Goal: Task Accomplishment & Management: Use online tool/utility

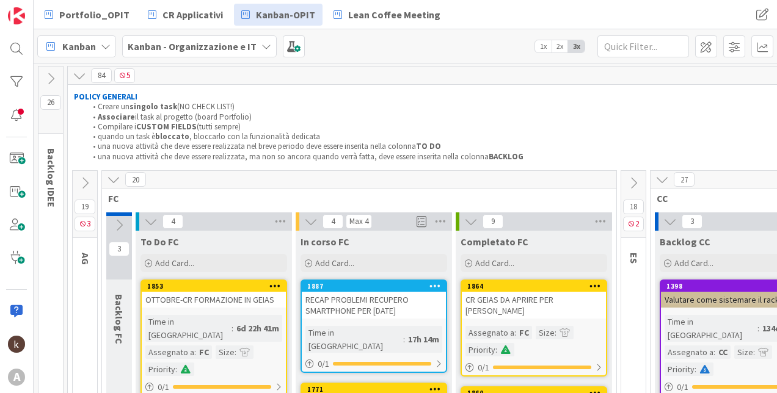
scroll to position [122, 0]
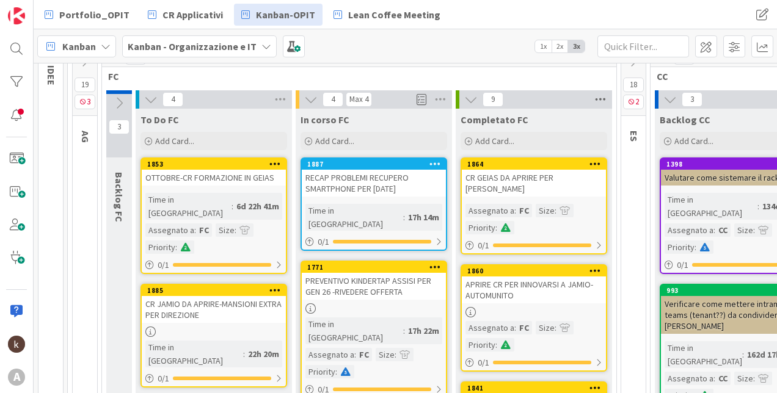
click at [596, 96] on icon at bounding box center [600, 99] width 16 height 18
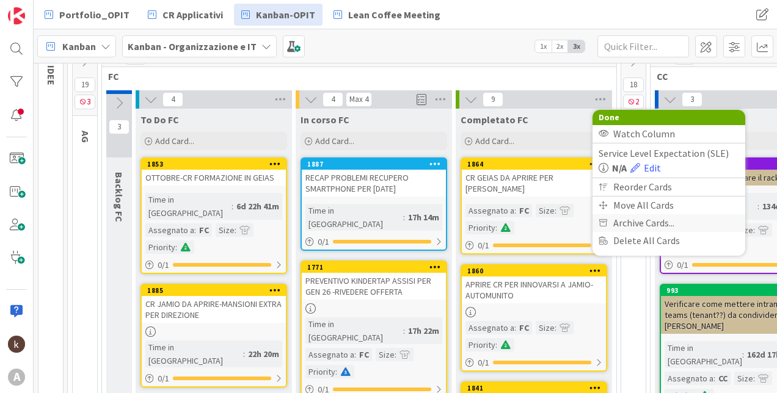
click at [618, 220] on span "Archive Cards..." at bounding box center [643, 223] width 61 height 18
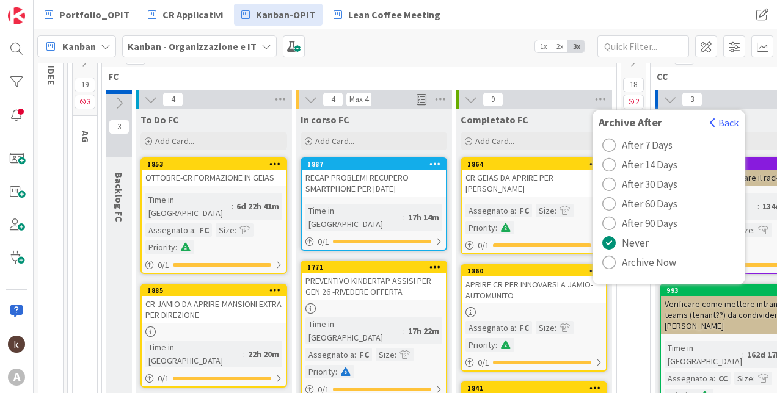
click at [646, 261] on span "Archive Now" at bounding box center [649, 262] width 54 height 18
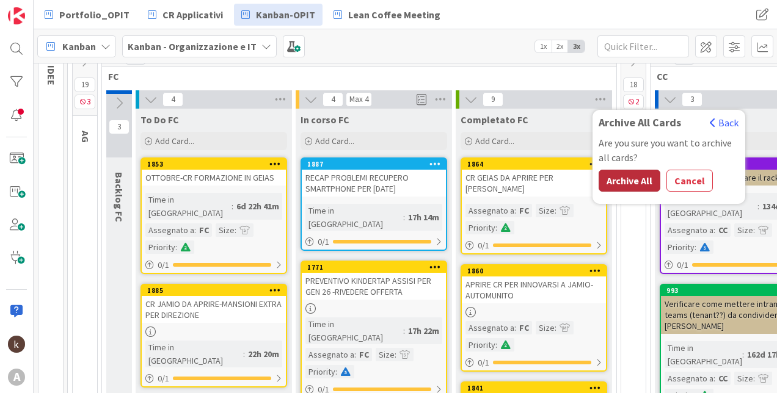
click at [634, 183] on button "Archive All" at bounding box center [629, 181] width 62 height 22
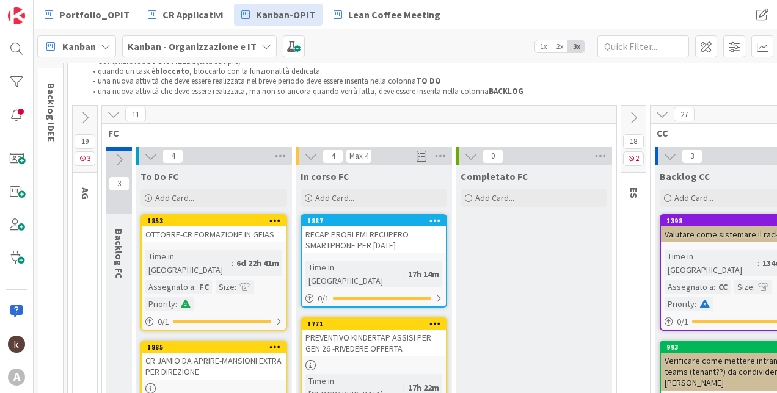
scroll to position [61, 0]
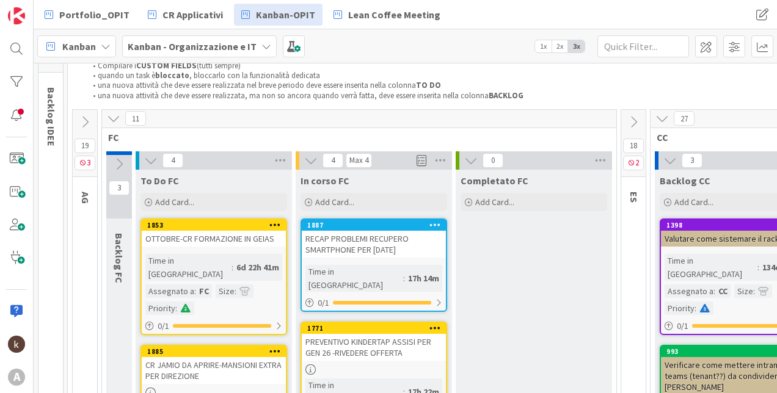
click at [114, 117] on icon at bounding box center [113, 118] width 13 height 13
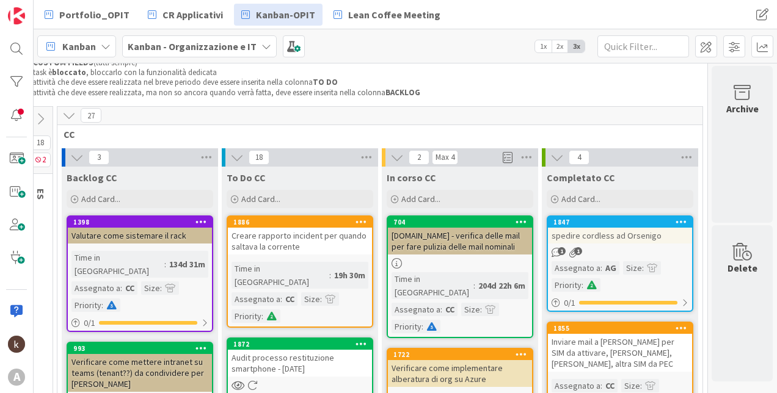
scroll to position [61, 112]
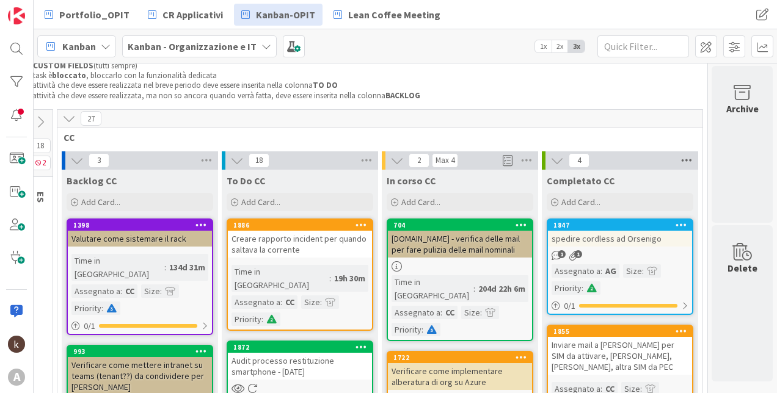
click at [678, 160] on icon at bounding box center [686, 160] width 16 height 18
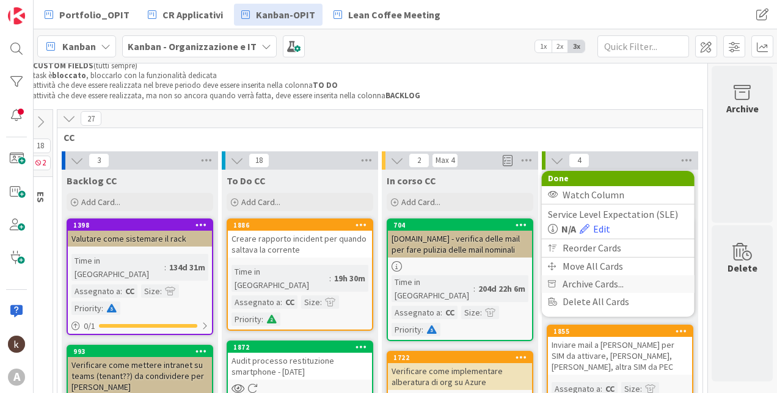
click at [576, 285] on span "Archive Cards..." at bounding box center [592, 284] width 61 height 18
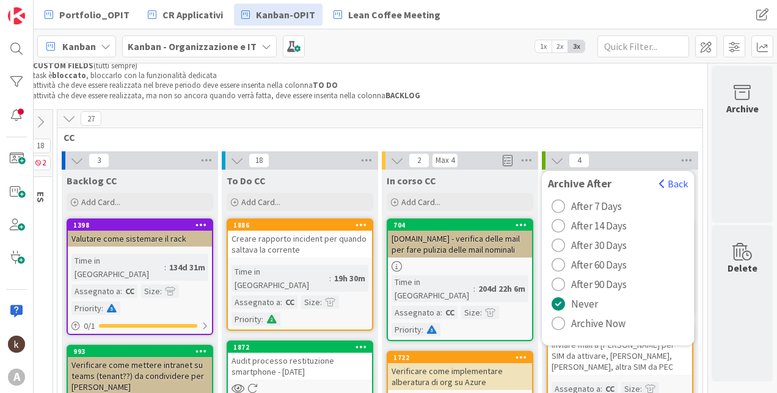
click at [560, 326] on button "Archive Now" at bounding box center [588, 324] width 81 height 20
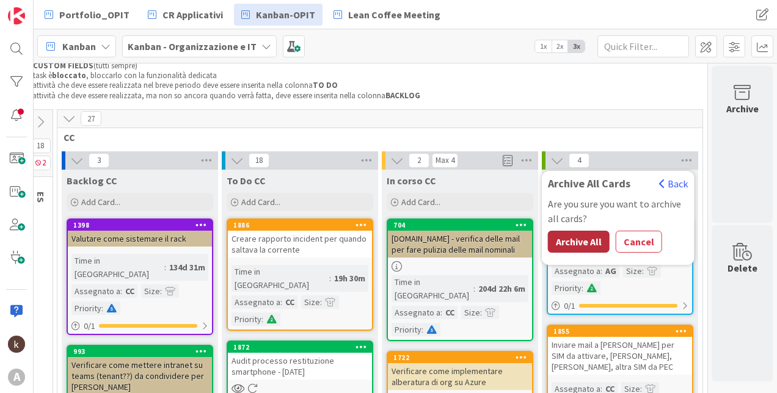
click at [579, 238] on button "Archive All" at bounding box center [579, 242] width 62 height 22
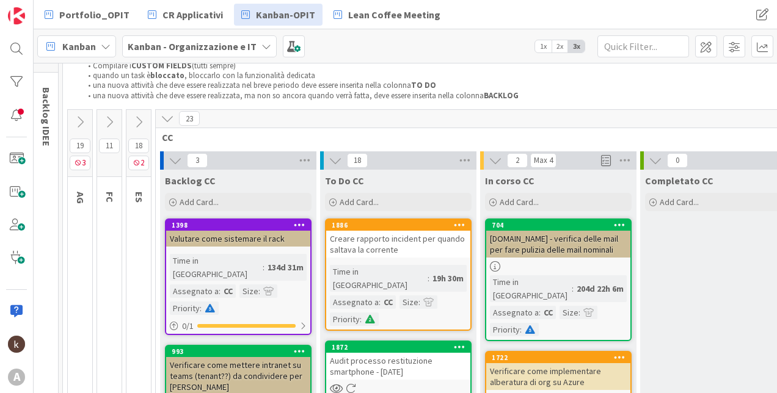
scroll to position [61, 0]
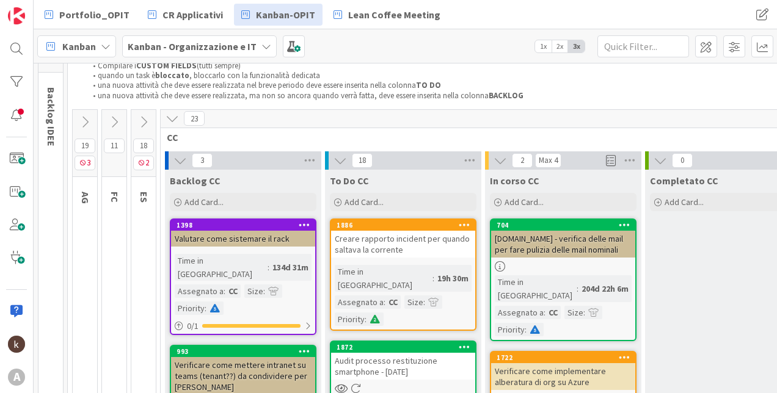
click at [170, 115] on icon at bounding box center [171, 118] width 13 height 13
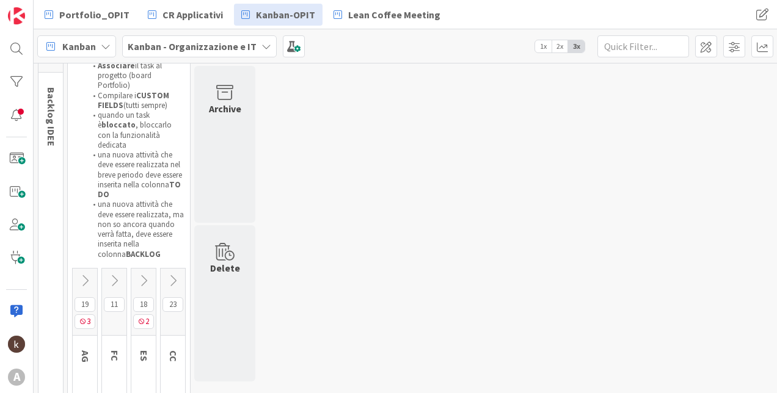
click at [85, 274] on icon at bounding box center [84, 280] width 13 height 13
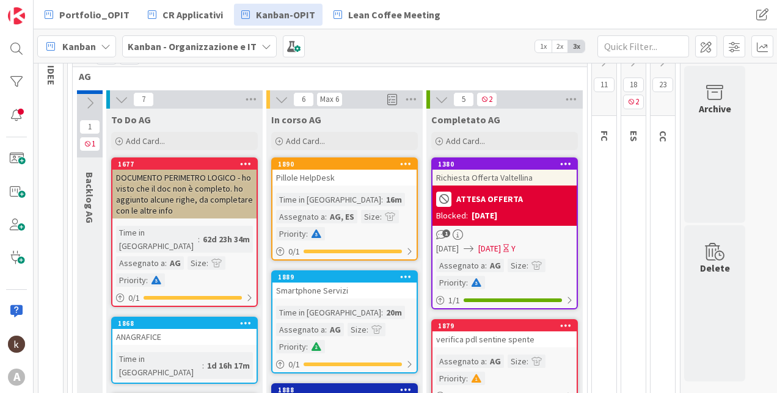
scroll to position [183, 0]
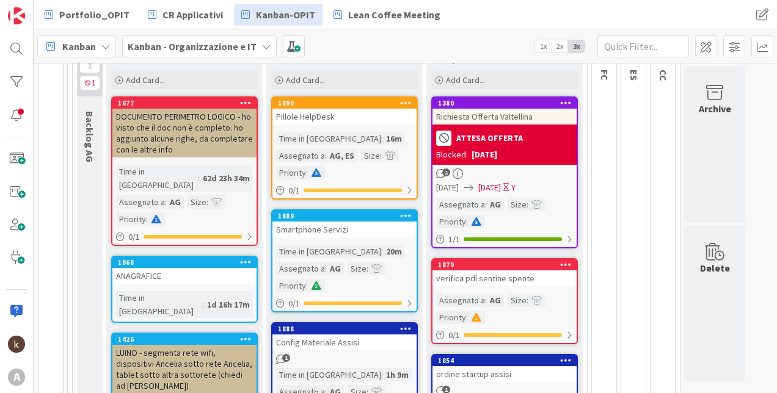
click at [509, 146] on div "ATTESA OFFERTA" at bounding box center [504, 138] width 137 height 20
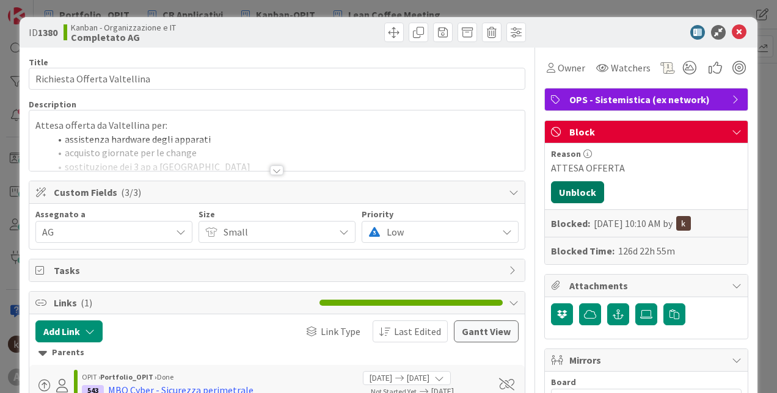
click at [565, 192] on button "Unblock" at bounding box center [577, 192] width 53 height 22
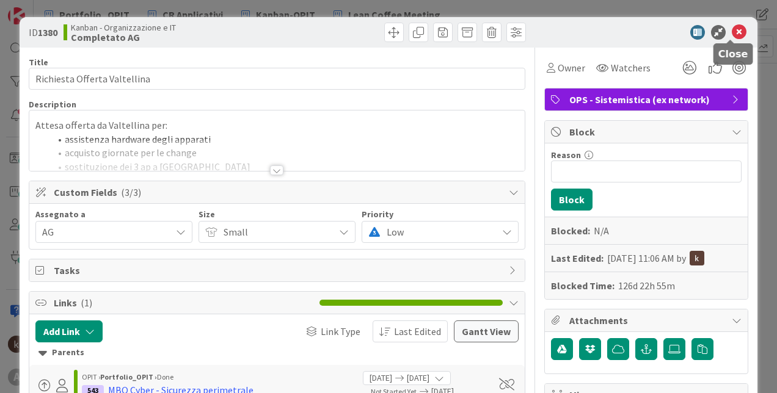
click at [731, 29] on icon at bounding box center [738, 32] width 15 height 15
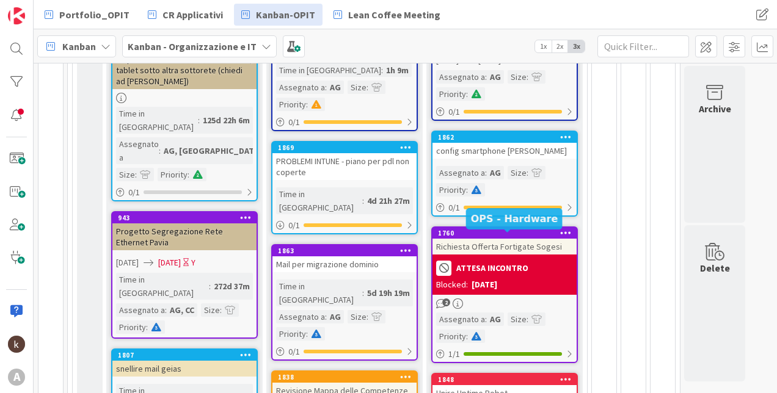
scroll to position [488, 0]
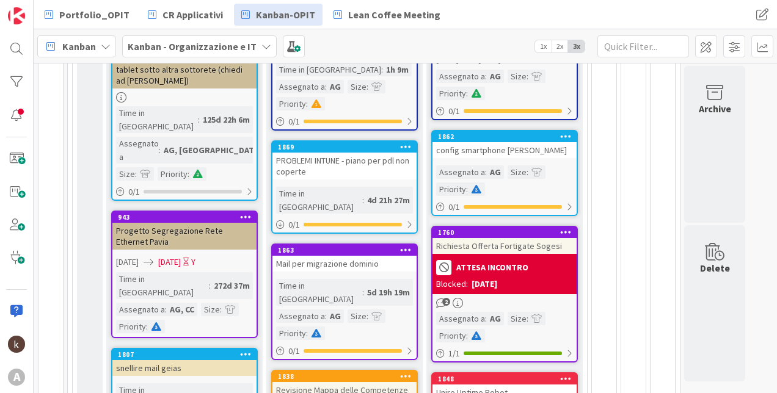
click at [527, 272] on div "ATTESA INCONTRO" at bounding box center [504, 268] width 137 height 20
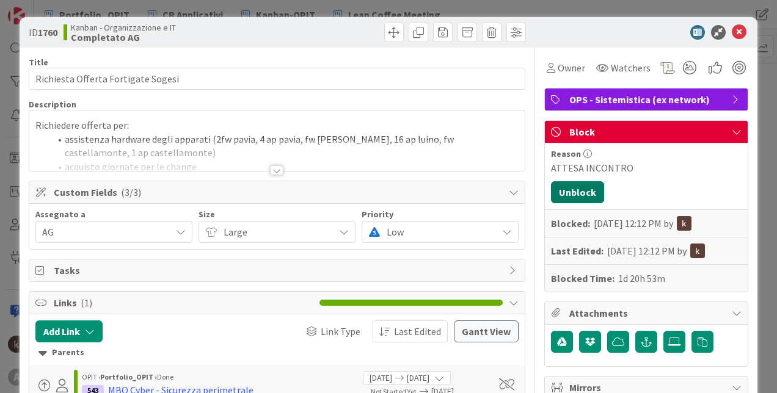
click at [587, 188] on button "Unblock" at bounding box center [577, 192] width 53 height 22
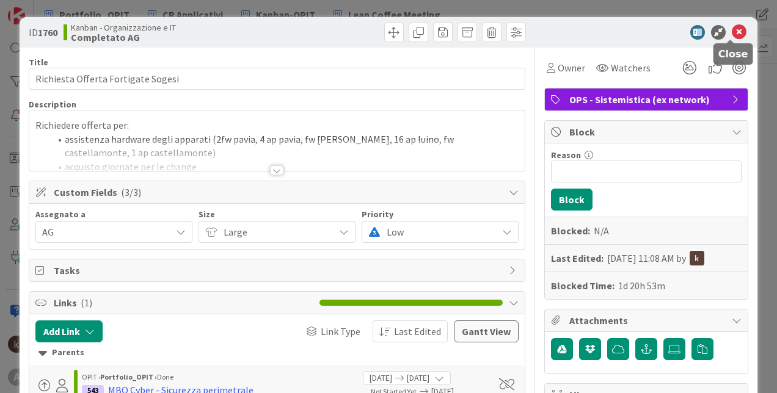
click at [734, 28] on icon at bounding box center [738, 32] width 15 height 15
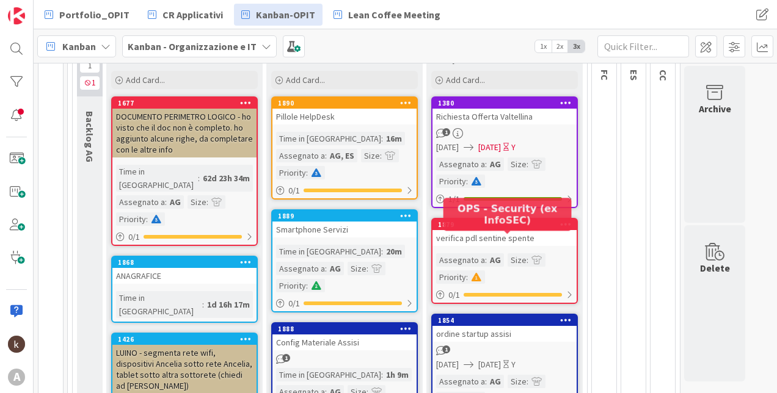
scroll to position [61, 0]
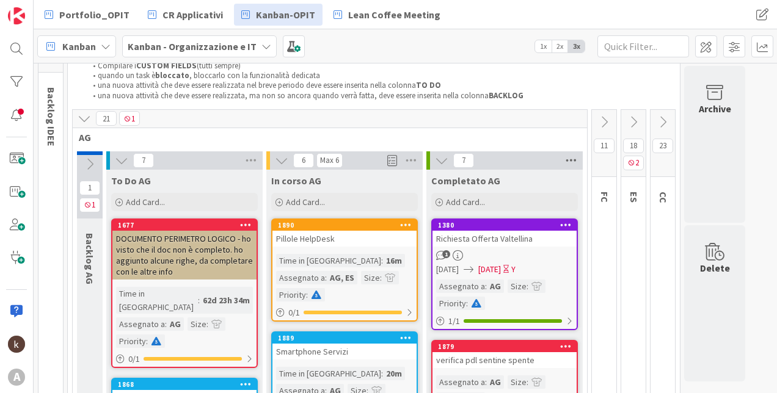
click at [571, 164] on icon at bounding box center [571, 160] width 16 height 18
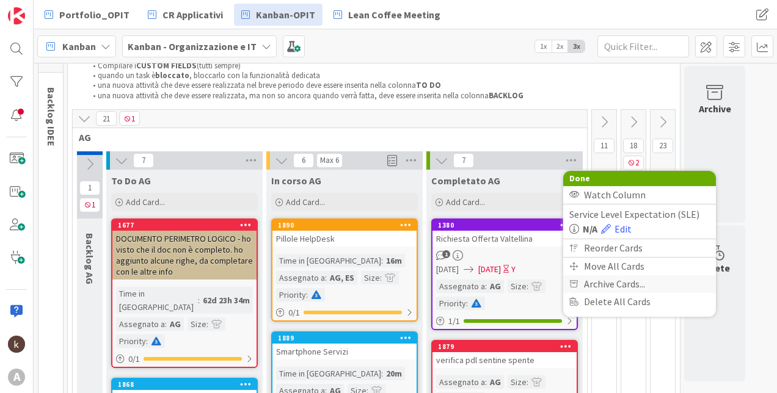
click at [592, 283] on span "Archive Cards..." at bounding box center [614, 284] width 61 height 18
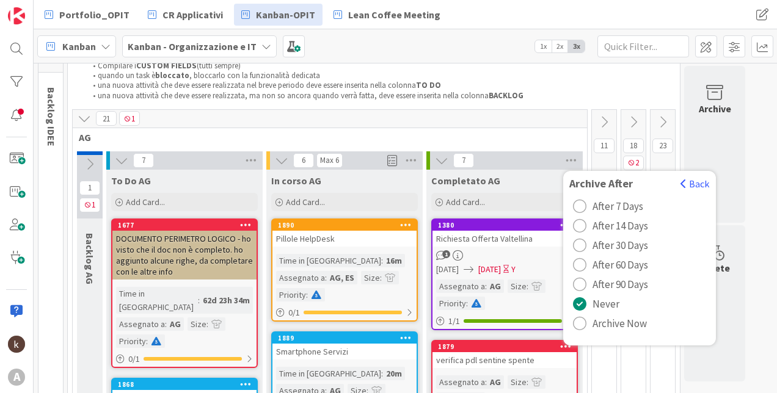
click at [600, 321] on span "Archive Now" at bounding box center [619, 323] width 54 height 18
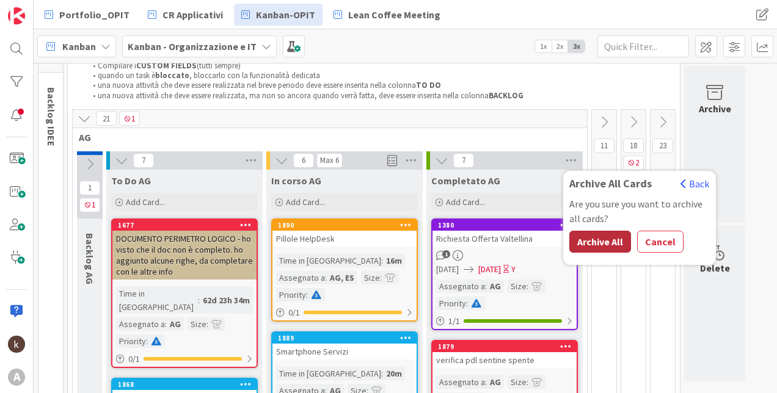
click at [594, 245] on button "Archive All" at bounding box center [600, 242] width 62 height 22
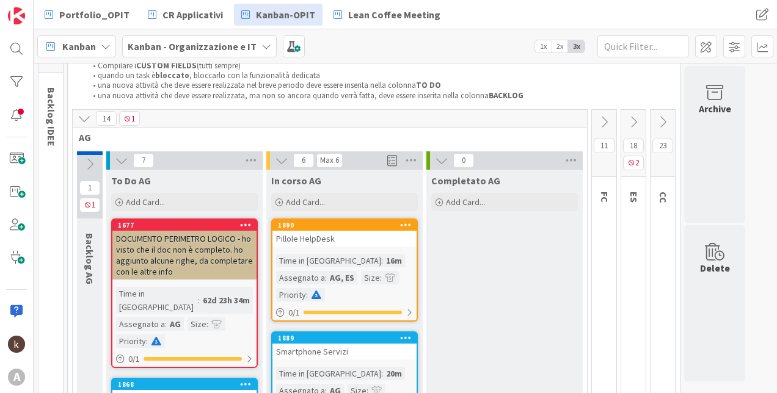
click at [84, 117] on icon at bounding box center [84, 118] width 13 height 13
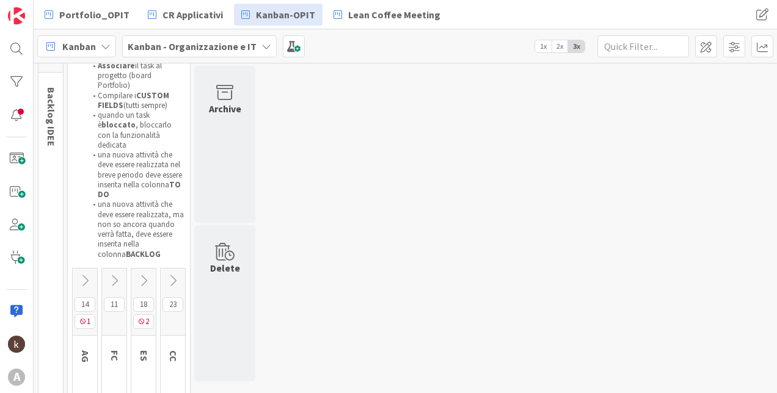
click at [173, 274] on icon at bounding box center [172, 280] width 13 height 13
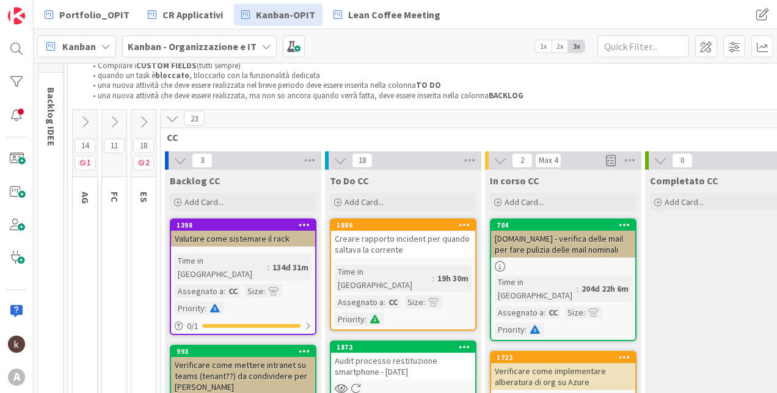
click at [176, 124] on icon at bounding box center [171, 118] width 13 height 13
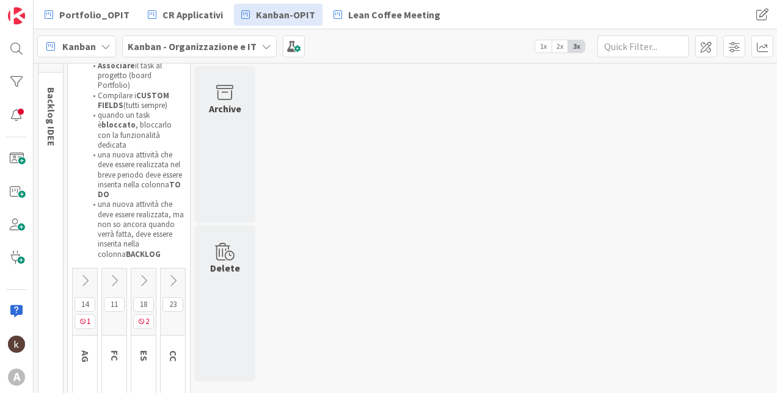
click at [146, 274] on icon at bounding box center [143, 280] width 13 height 13
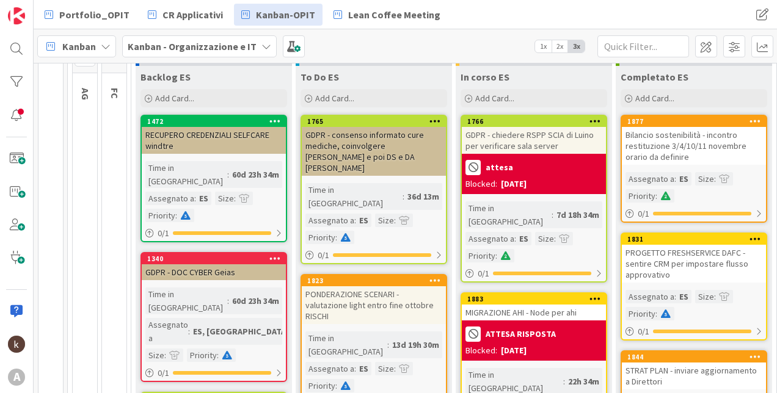
scroll to position [244, 0]
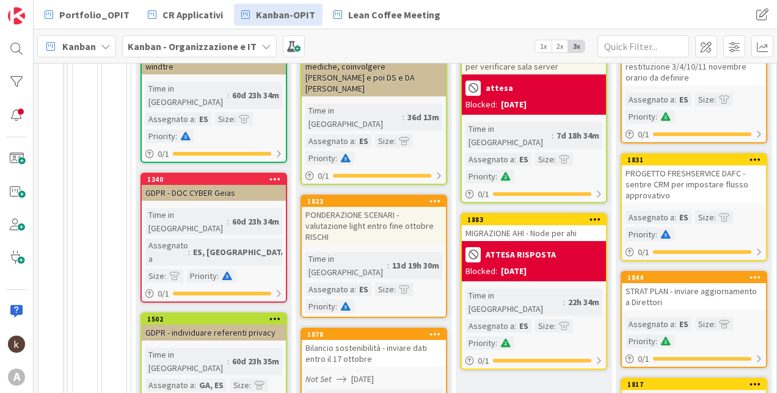
click at [518, 250] on div "ATTESA RISPOSTA" at bounding box center [533, 255] width 137 height 20
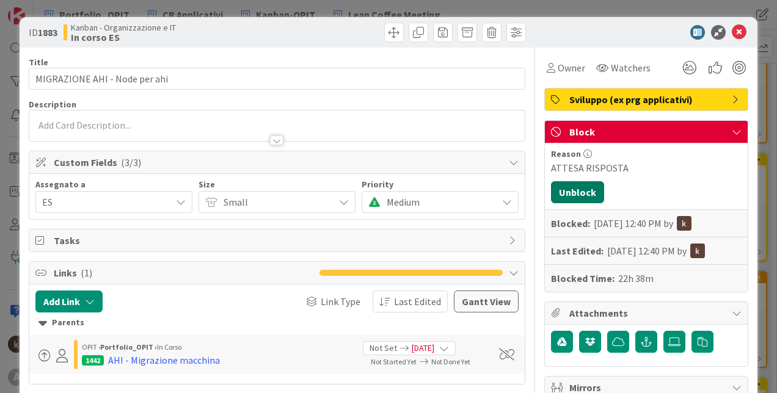
click at [584, 197] on button "Unblock" at bounding box center [577, 192] width 53 height 22
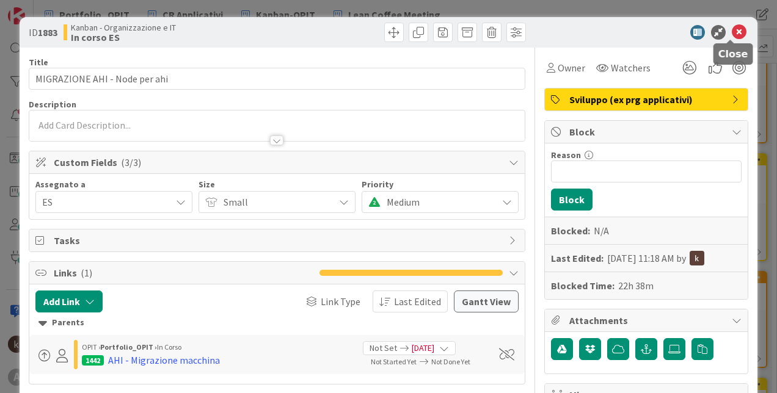
click at [731, 28] on icon at bounding box center [738, 32] width 15 height 15
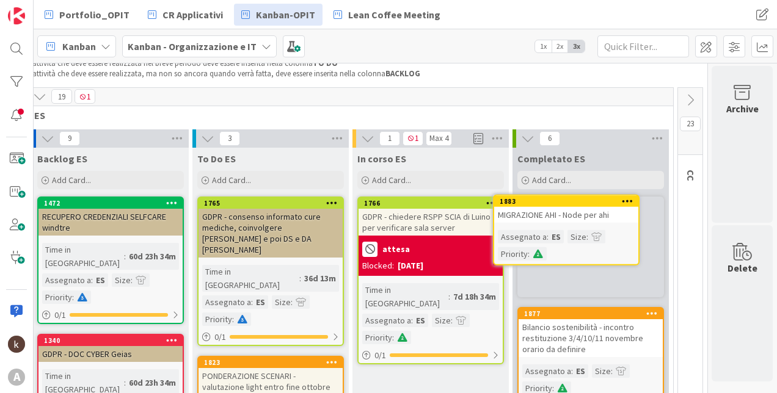
scroll to position [81, 112]
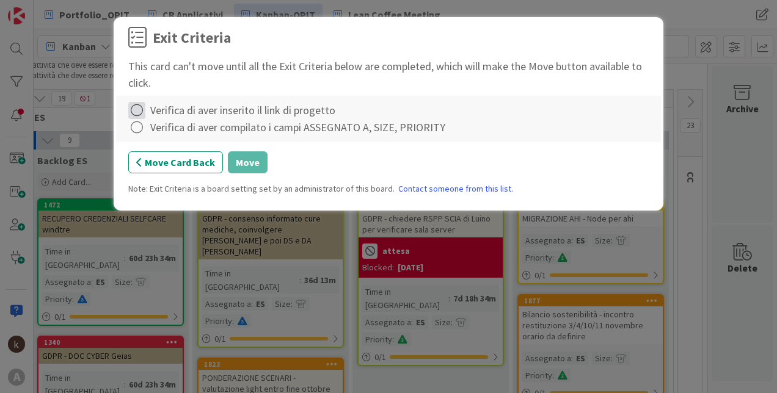
click at [139, 115] on icon at bounding box center [136, 110] width 17 height 17
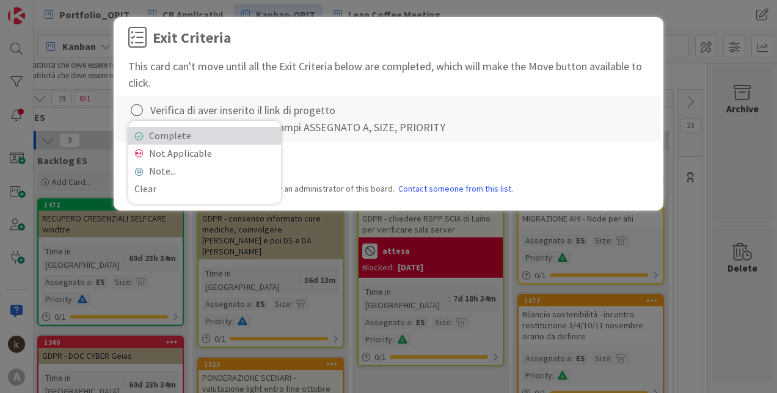
click at [194, 135] on link "Complete" at bounding box center [204, 136] width 153 height 18
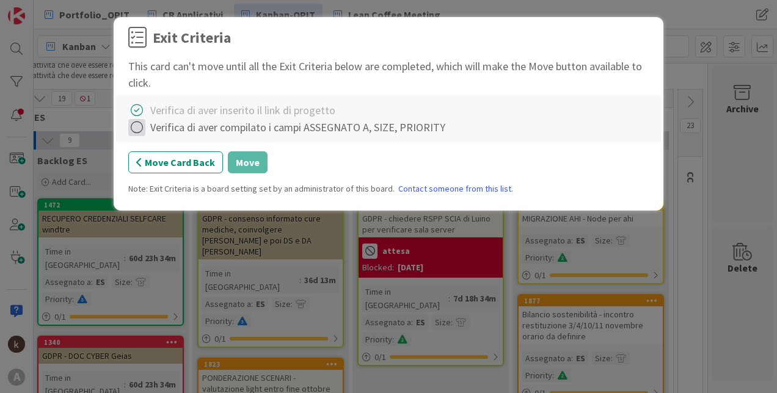
click at [138, 127] on icon at bounding box center [136, 127] width 17 height 17
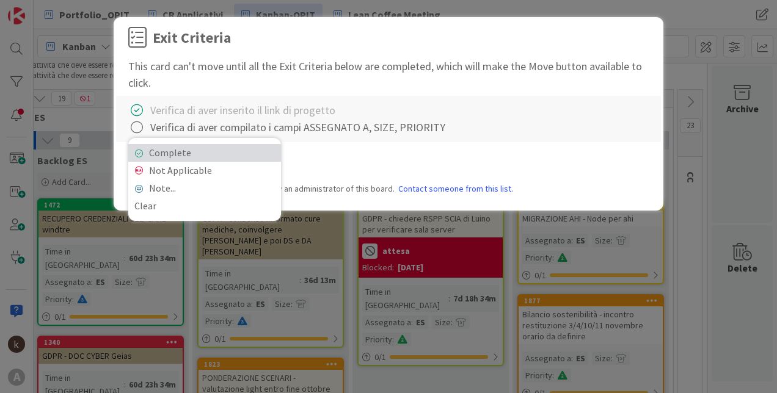
click at [151, 147] on link "Complete" at bounding box center [204, 153] width 153 height 18
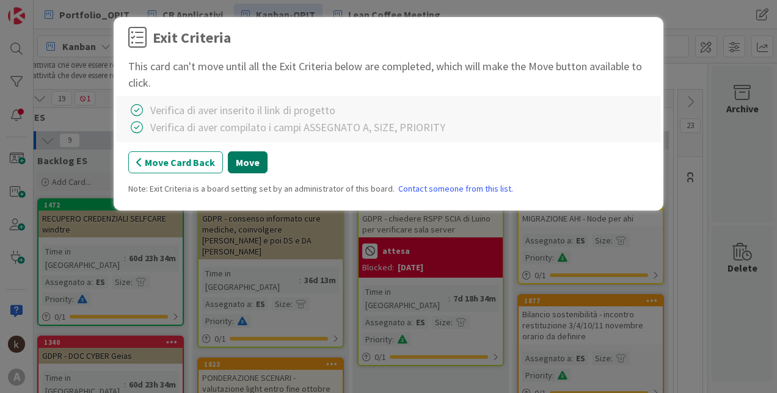
click at [261, 162] on button "Move" at bounding box center [248, 162] width 40 height 22
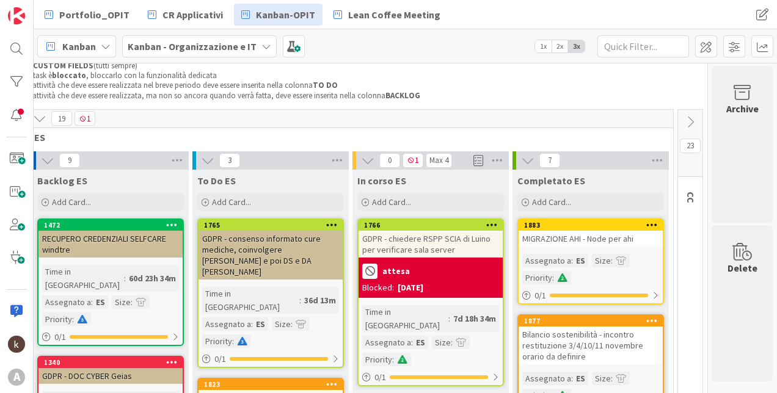
scroll to position [122, 112]
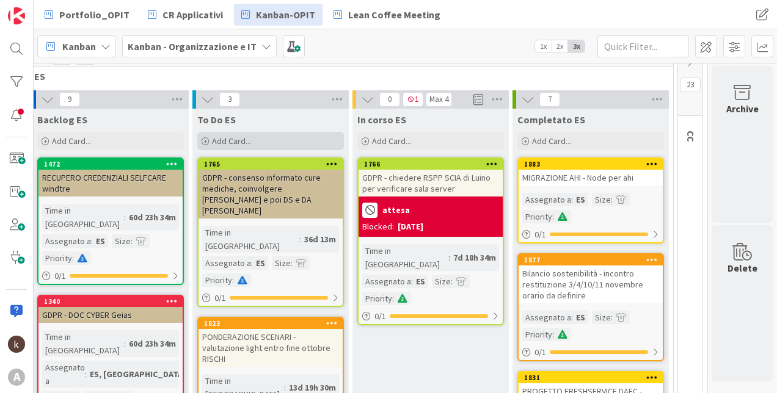
click at [259, 139] on div "Add Card..." at bounding box center [270, 141] width 147 height 18
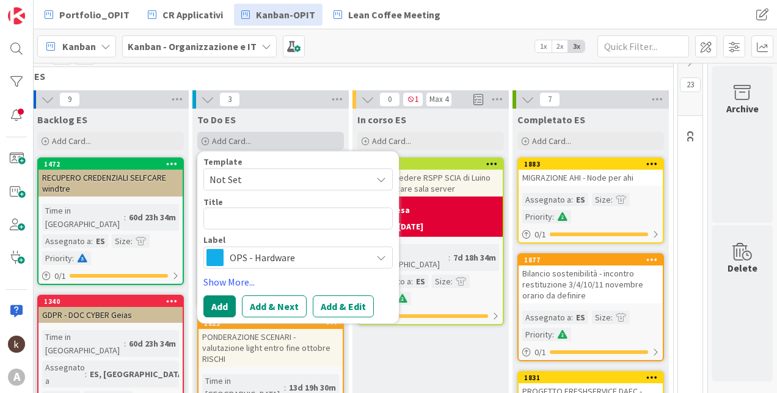
type textarea "x"
type textarea "R"
type textarea "x"
type textarea "2"
type textarea "x"
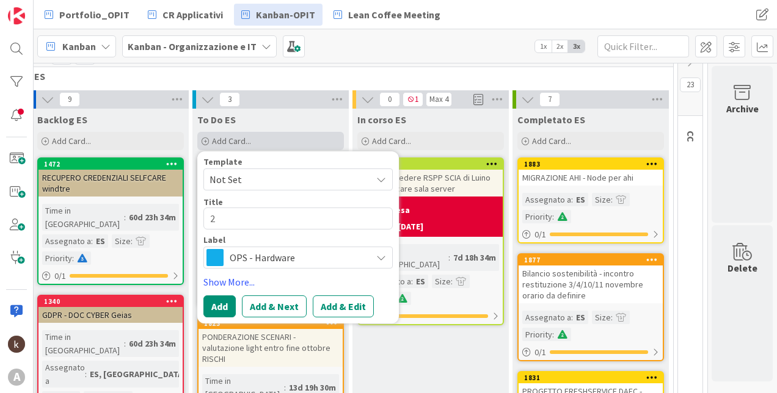
type textarea "27"
type textarea "x"
type textarea "270"
type textarea "x"
type textarea "2700"
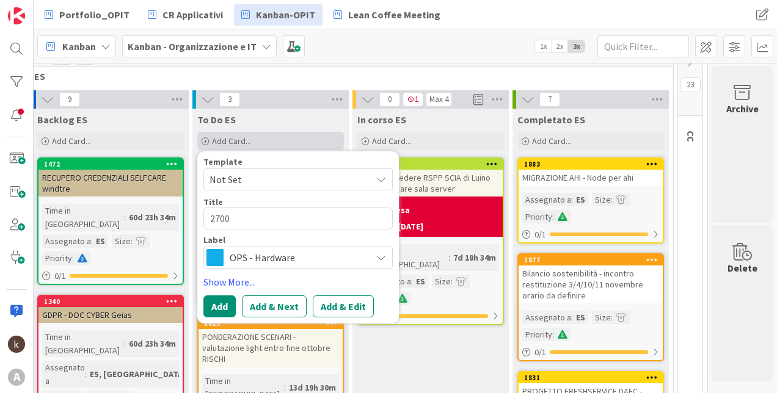
type textarea "x"
type textarea "27001"
type textarea "x"
type textarea "27001"
type textarea "x"
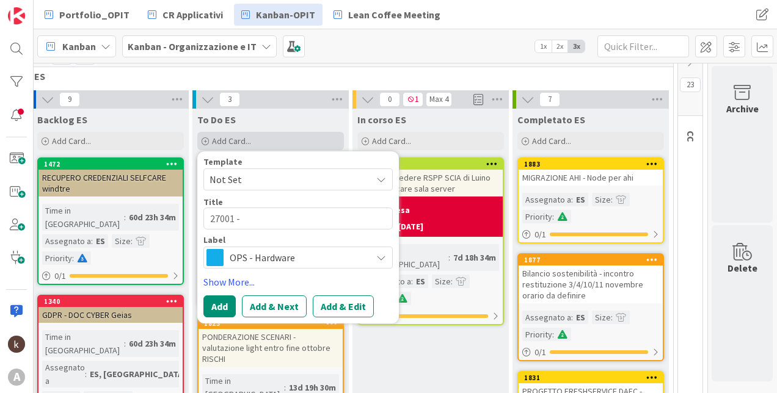
type textarea "27001 -"
type textarea "x"
type textarea "27001 - s"
type textarea "x"
type textarea "27001 - sc"
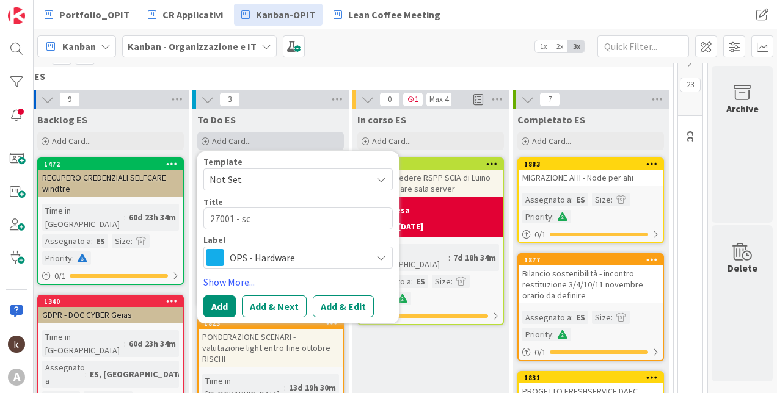
type textarea "x"
type textarea "27001 - scri"
type textarea "x"
type textarea "27001 - scriv"
type textarea "x"
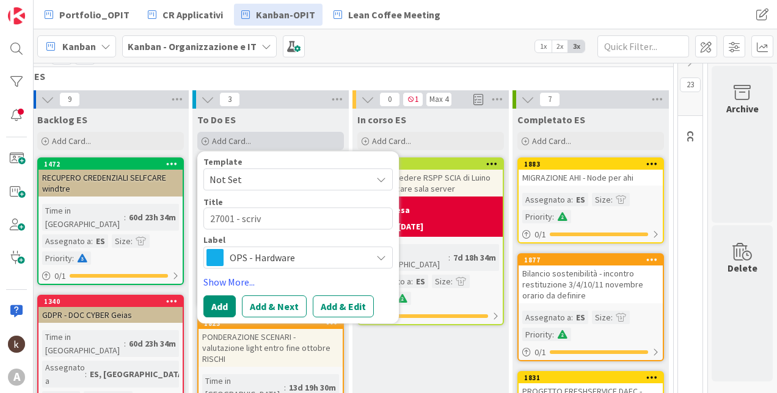
type textarea "27001 - scrive"
type textarea "x"
type textarea "27001 - scriver"
type textarea "x"
type textarea "27001 - scrivere"
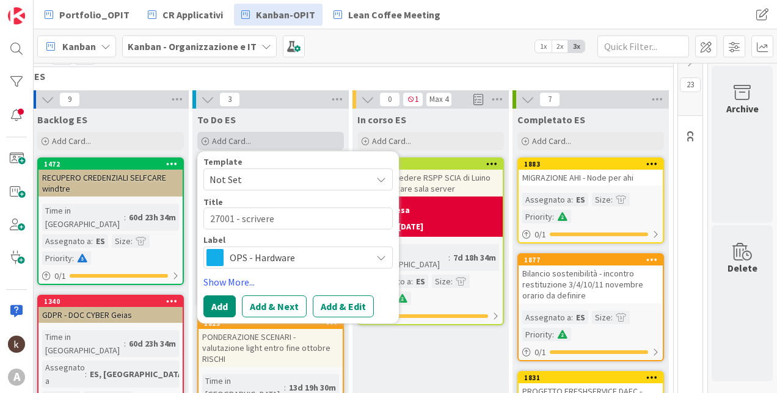
type textarea "x"
type textarea "27001 - scrivere a"
type textarea "x"
type textarea "27001 - scrivere a"
type textarea "x"
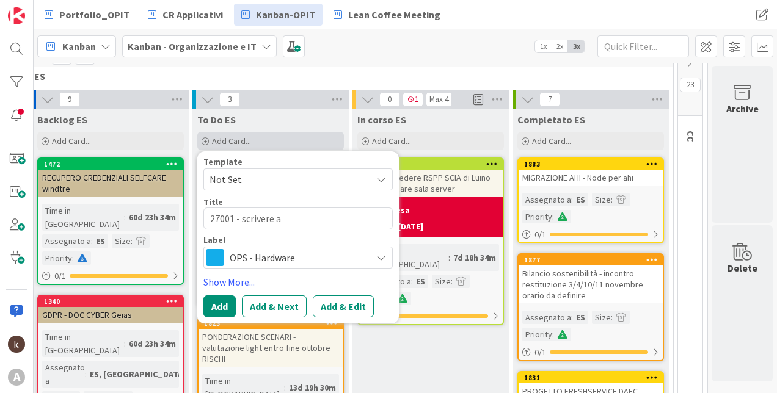
type textarea "27001 - scrivere a q"
type textarea "x"
type textarea "27001 - scrivere a qa"
type textarea "x"
type textarea "27001 - scrivere a q"
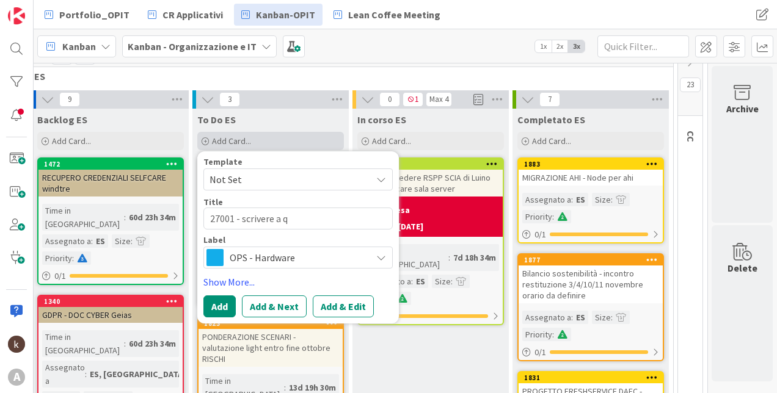
type textarea "x"
type textarea "27001 - scrivere a qu"
type textarea "x"
type textarea "27001 - scrivere a qua"
type textarea "x"
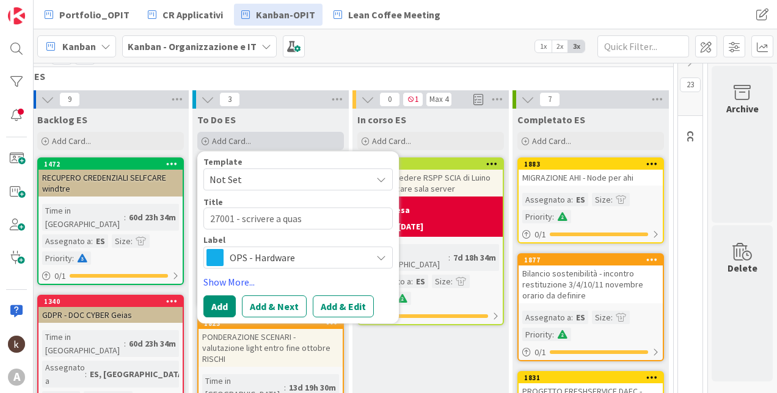
type textarea "27001 - scrivere a quase"
type textarea "x"
type textarea "27001 - scrivere a quaser"
type textarea "x"
type textarea "27001 - scrivere a quaser"
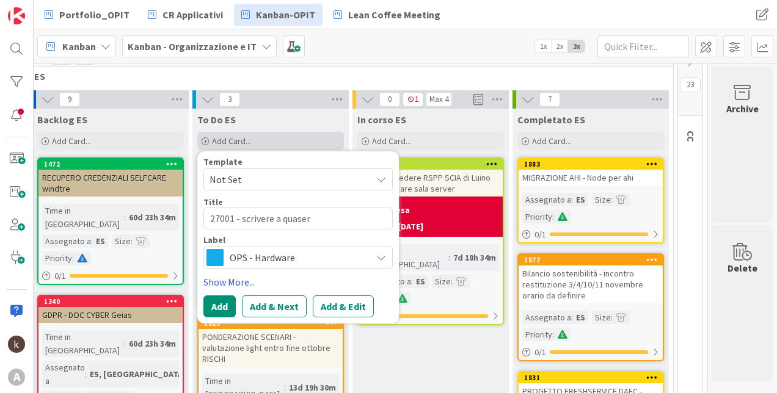
type textarea "x"
type textarea "27001 - scrivere a quaser d"
type textarea "x"
type textarea "27001 - scrivere a quaser da"
type textarea "x"
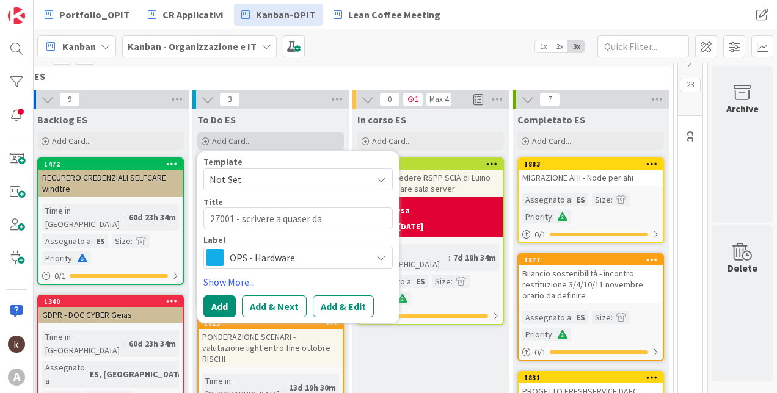
type textarea "27001 - scrivere a quaser dat"
type textarea "x"
type textarea "27001 - scrivere a quaser date"
type textarea "x"
type textarea "27001 - scrivere a quaser date"
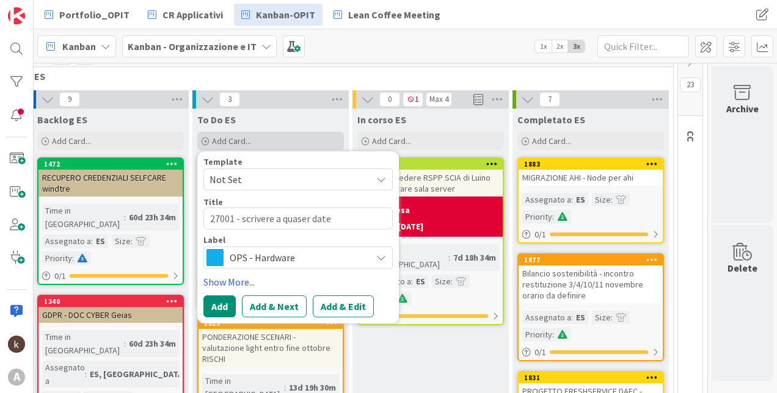
type textarea "x"
type textarea "27001 - scrivere a quaser date p"
type textarea "x"
type textarea "27001 - scrivere a quaser date pe"
type textarea "x"
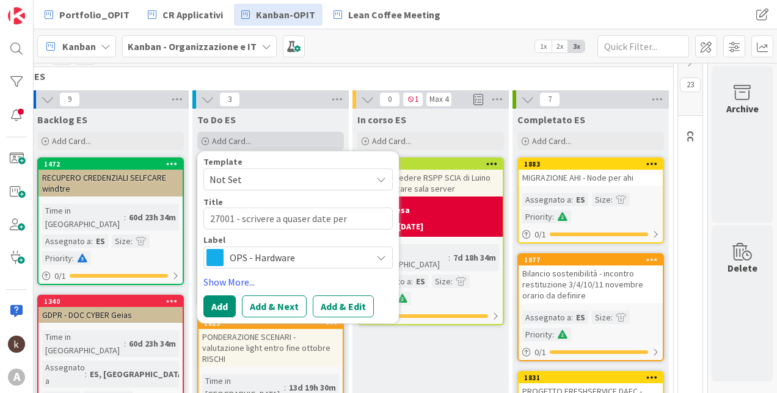
type textarea "27001 - scrivere a quaser date per"
type textarea "x"
type textarea "27001 - scrivere a quaser date per l"
type textarea "x"
type textarea "27001 - scrivere a quaser date per la"
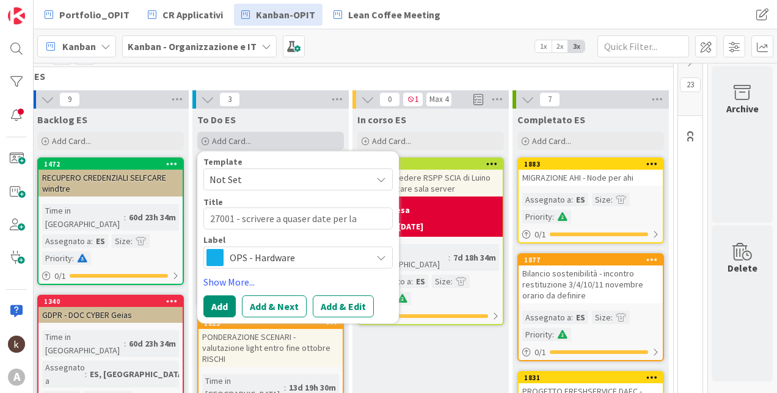
type textarea "x"
type textarea "27001 - scrivere a quaser date per la"
type textarea "x"
type textarea "27001 - scrivere a quaser date per la"
type textarea "x"
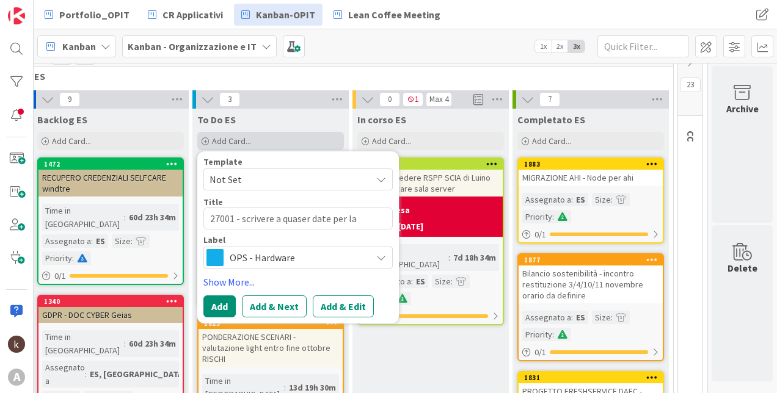
type textarea "27001 - scrivere a quaser date per l"
type textarea "x"
type textarea "27001 - scrivere a quaser date per"
type textarea "x"
type textarea "27001 - scrivere a quaser date per au"
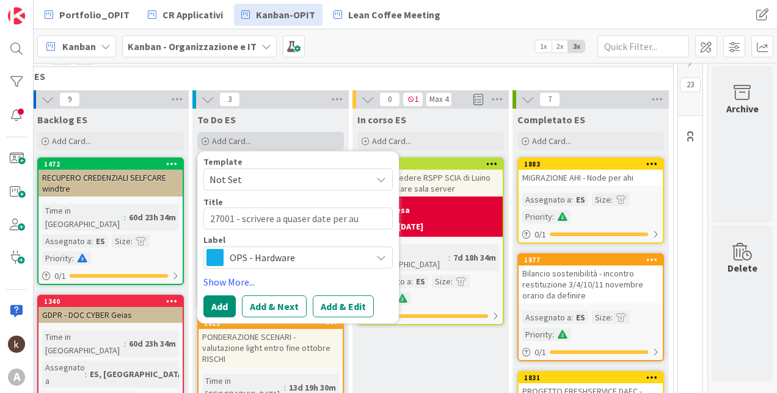
type textarea "x"
type textarea "27001 - scrivere a quaser date per audi"
type textarea "x"
type textarea "27001 - scrivere a quaser date per audit"
click at [261, 262] on span "OPS - Hardware" at bounding box center [298, 257] width 136 height 17
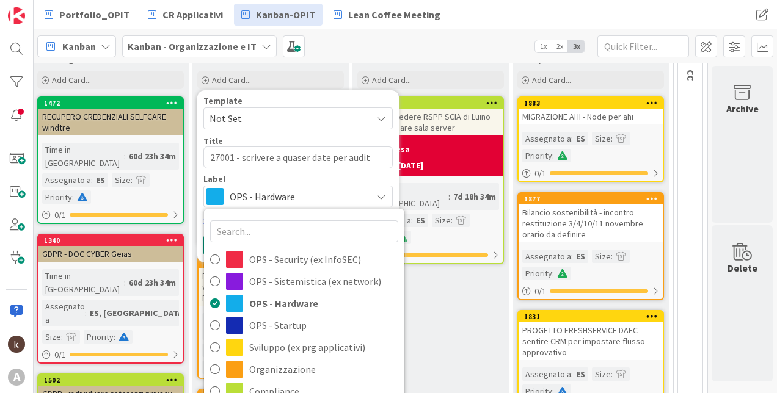
scroll to position [244, 112]
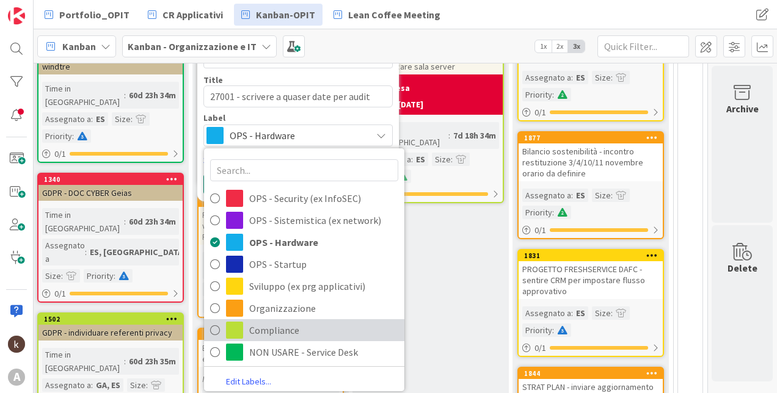
click at [288, 333] on span "Compliance" at bounding box center [323, 330] width 149 height 18
type textarea "x"
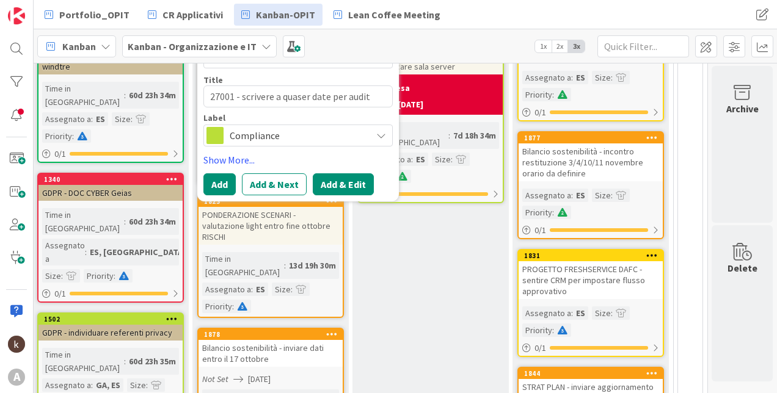
click at [317, 180] on button "Add & Edit" at bounding box center [343, 184] width 61 height 22
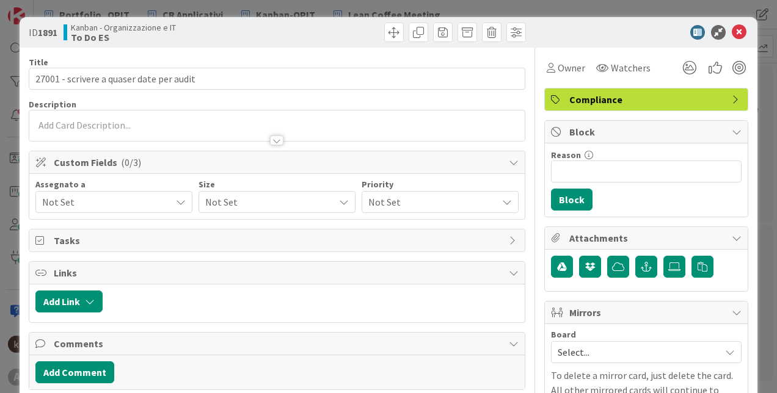
click at [99, 194] on div "Not Set" at bounding box center [113, 202] width 157 height 22
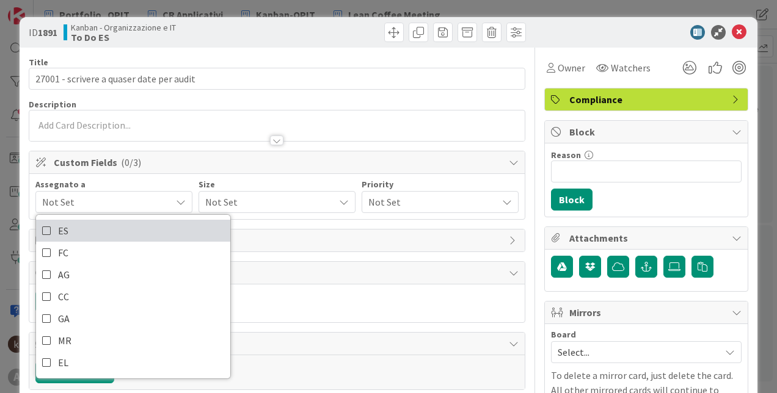
click at [90, 227] on link "ES" at bounding box center [133, 231] width 194 height 22
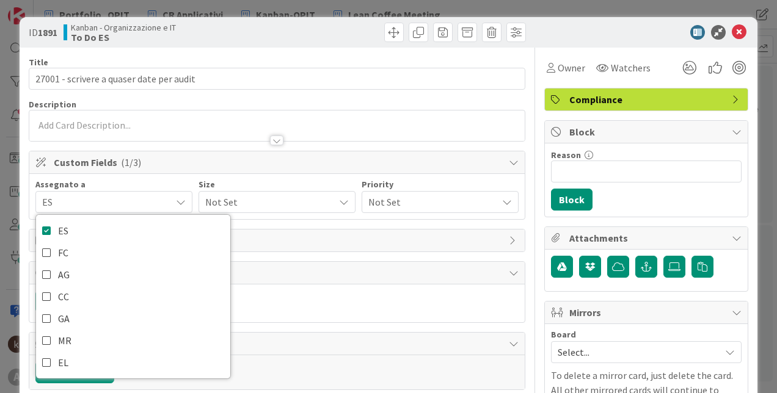
click at [256, 200] on span "Not Set" at bounding box center [266, 202] width 123 height 17
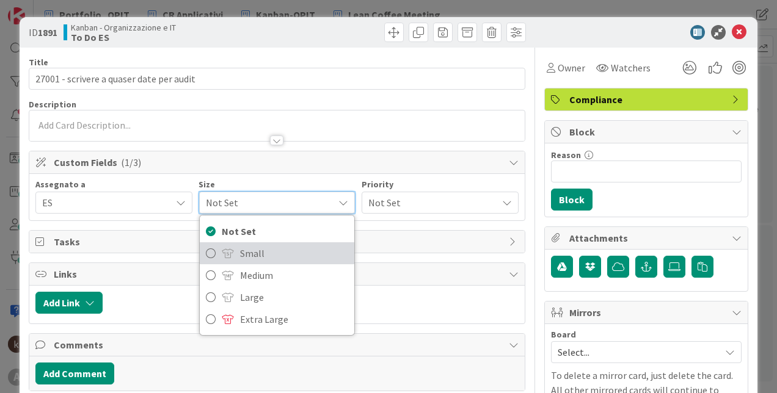
drag, startPoint x: 261, startPoint y: 257, endPoint x: 382, endPoint y: 219, distance: 126.7
click at [262, 257] on span "Small" at bounding box center [294, 253] width 108 height 18
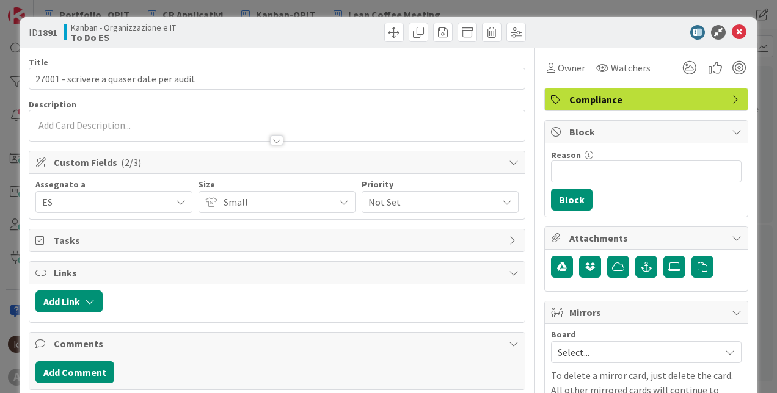
click at [438, 197] on span "Not Set" at bounding box center [429, 202] width 123 height 17
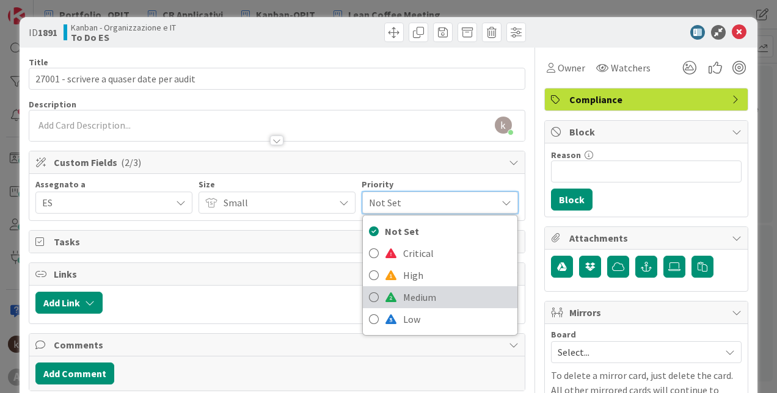
click at [415, 294] on span "Medium" at bounding box center [457, 297] width 108 height 18
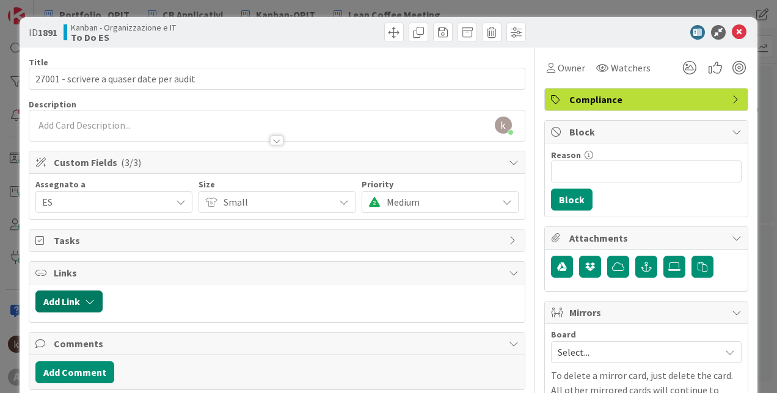
click at [93, 302] on icon "button" at bounding box center [90, 302] width 10 height 10
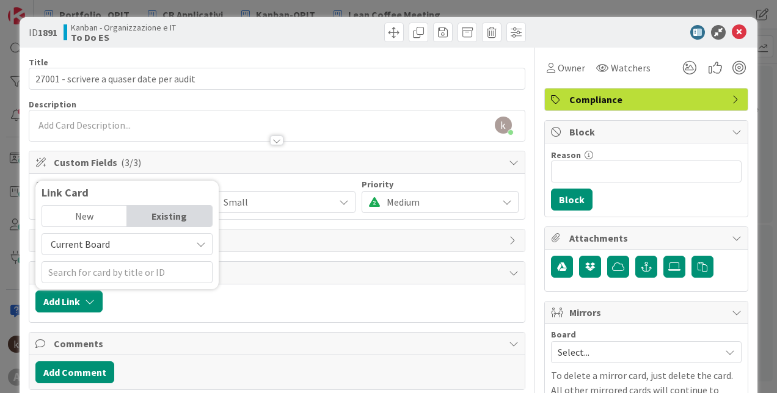
click at [92, 253] on div "Current Board" at bounding box center [127, 244] width 171 height 22
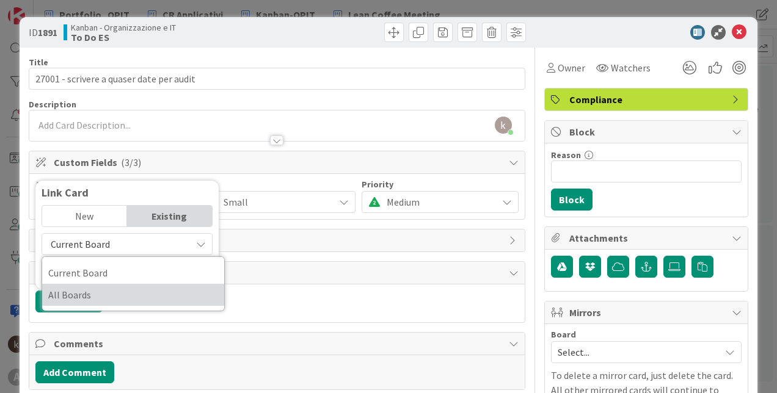
click at [96, 291] on span "All Boards" at bounding box center [133, 295] width 170 height 18
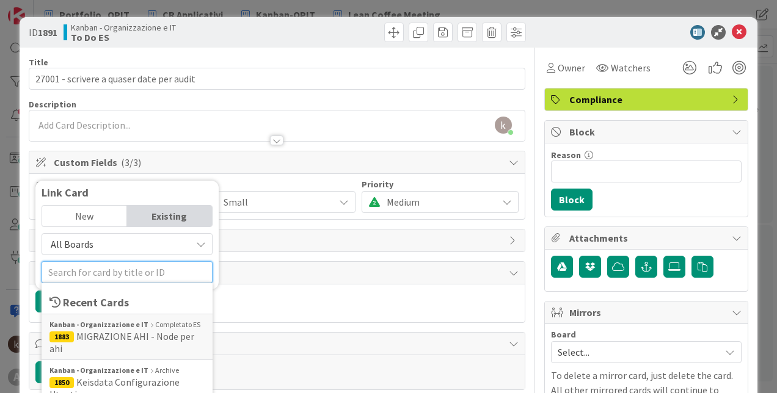
click at [99, 265] on input "text" at bounding box center [127, 272] width 171 height 22
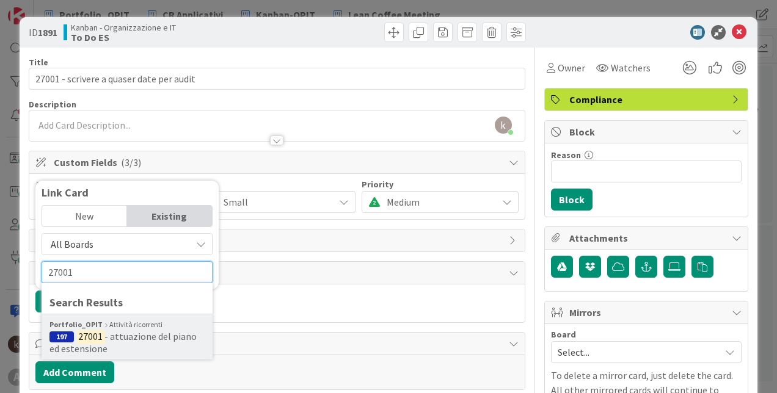
type input "27001"
click at [101, 329] on div "Portfolio_OPIT Attività ricorrenti" at bounding box center [126, 324] width 155 height 11
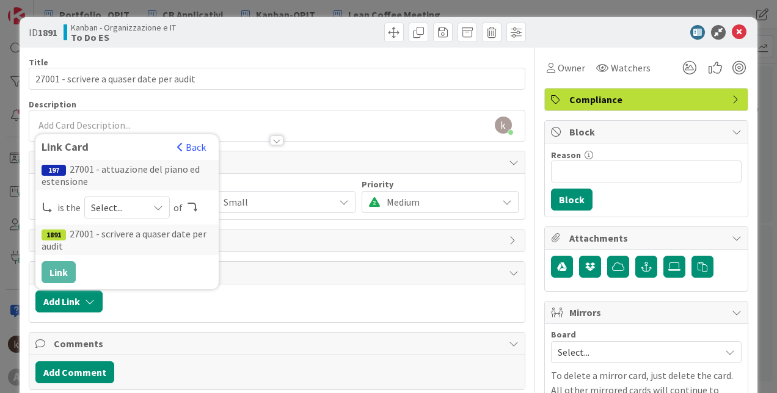
click at [96, 208] on span "Select..." at bounding box center [116, 207] width 51 height 17
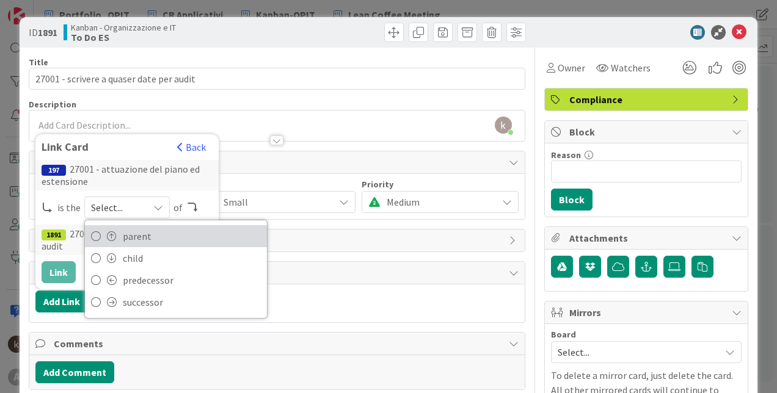
click at [96, 233] on icon at bounding box center [96, 236] width 10 height 18
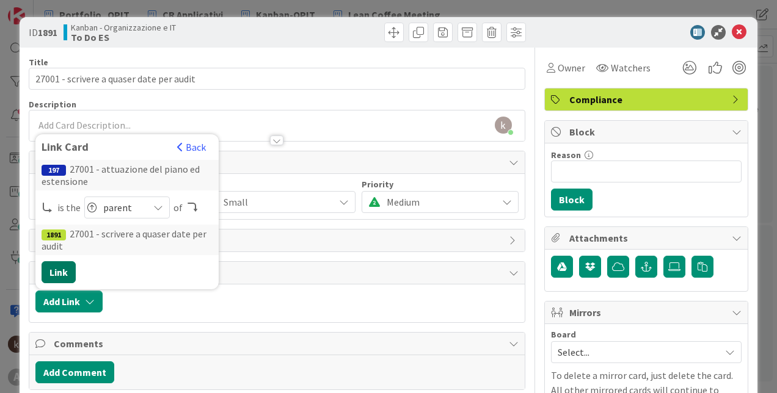
click at [61, 271] on button "Link" at bounding box center [59, 272] width 34 height 22
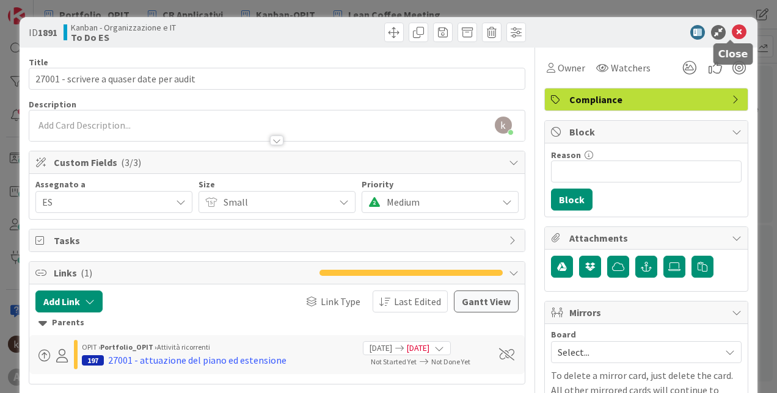
click at [731, 29] on icon at bounding box center [738, 32] width 15 height 15
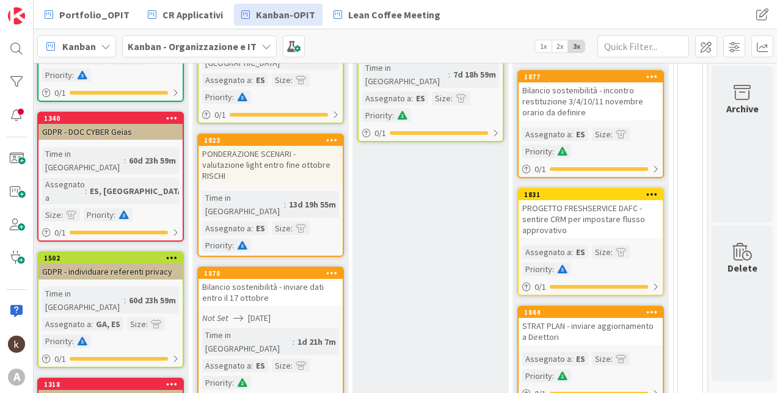
scroll to position [61, 112]
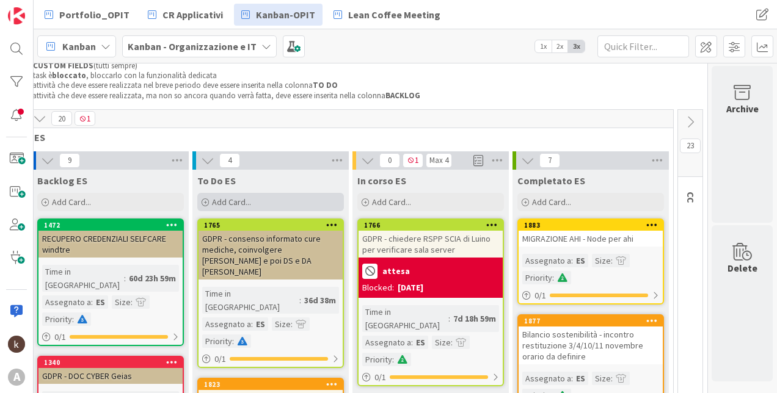
click at [287, 200] on div "Add Card..." at bounding box center [270, 202] width 147 height 18
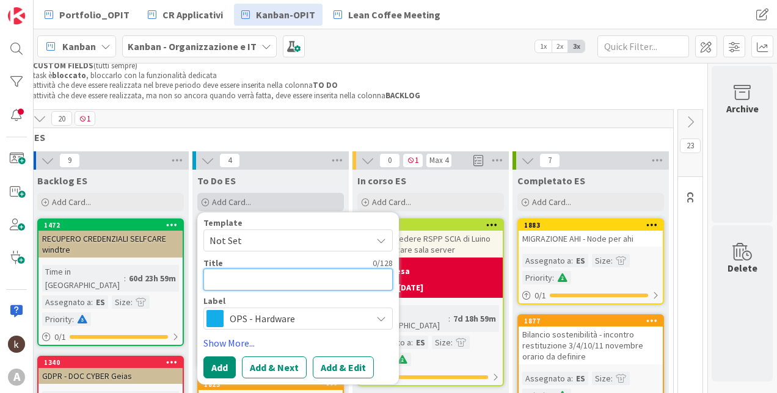
type textarea "x"
type textarea "BL"
type textarea "x"
type textarea "B"
type textarea "x"
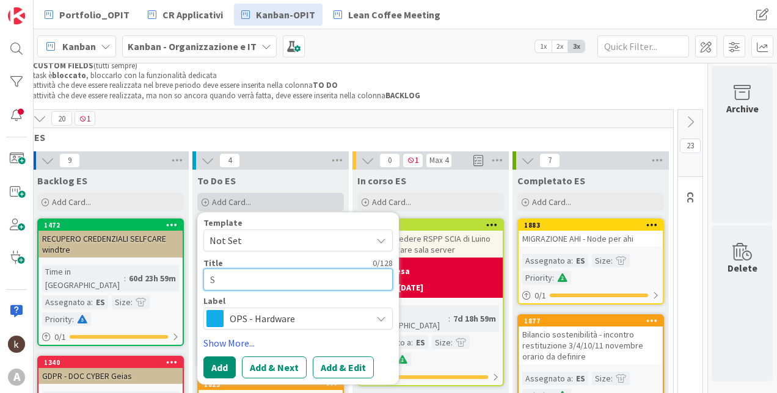
type textarea "SO"
type textarea "x"
type textarea "SOS"
type textarea "x"
type textarea "SOSTI"
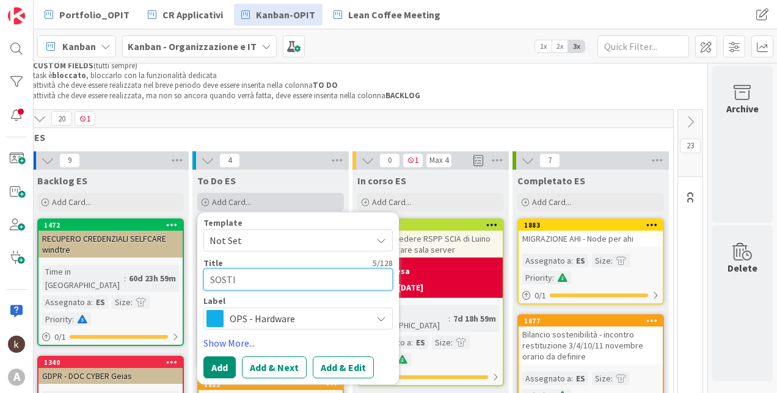
type textarea "x"
type textarea "SOSTITI"
type textarea "x"
type textarea "SOSTIT"
type textarea "x"
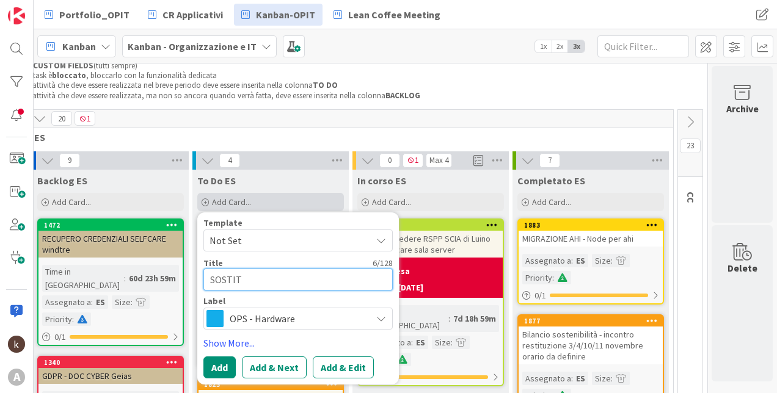
type textarea "SOSTITU"
type textarea "x"
type textarea "SOSTITUZ"
type textarea "x"
type textarea "SOSTITUZI"
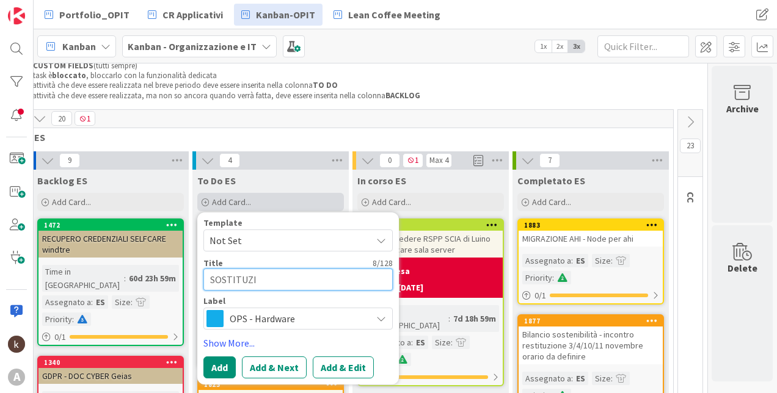
type textarea "x"
type textarea "SOSTITUZIO"
type textarea "x"
type textarea "SOSTITUZION"
type textarea "x"
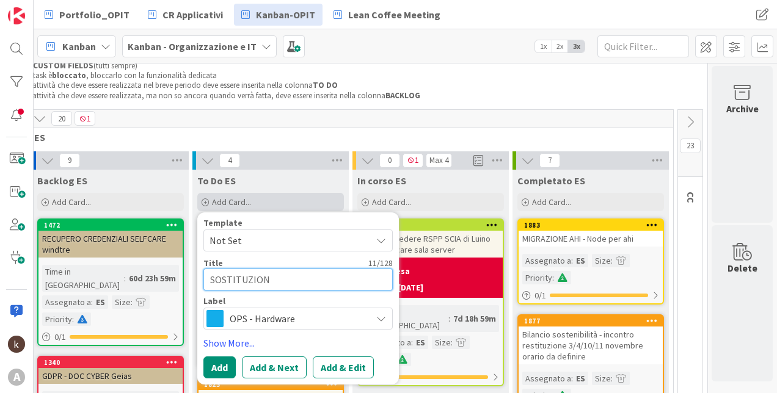
type textarea "SOSTITUZIONI"
type textarea "x"
type textarea "SOSTITUZIONI"
type textarea "x"
type textarea "SOSTITUZIONI -"
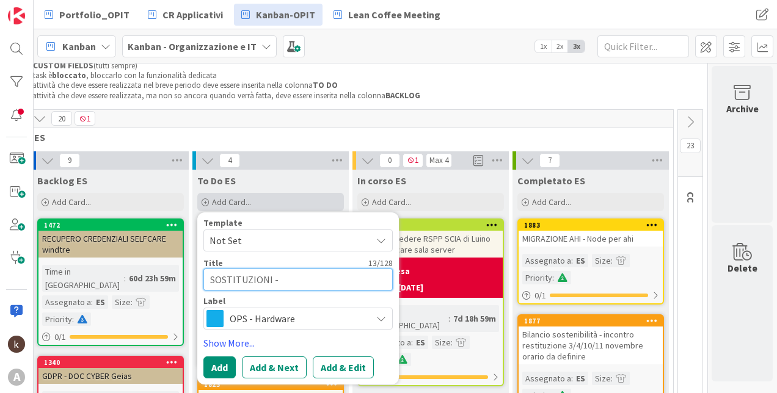
type textarea "x"
type textarea "SOSTITUZIONI - i"
type textarea "x"
type textarea "SOSTITUZIONI - in"
type textarea "x"
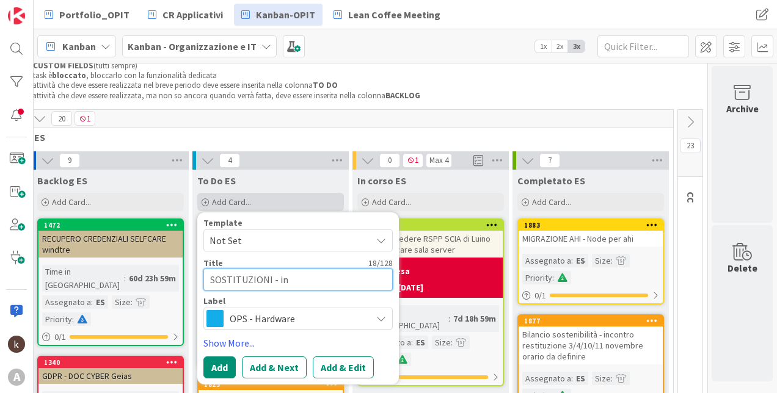
type textarea "SOSTITUZIONI - inc"
type textarea "x"
type textarea "SOSTITUZIONI - inco"
type textarea "x"
type textarea "SOSTITUZIONI - incon"
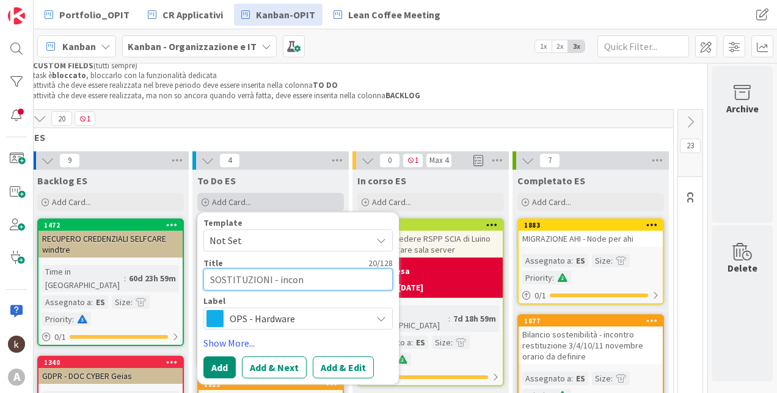
type textarea "x"
type textarea "SOSTITUZIONI - incont"
type textarea "x"
type textarea "SOSTITUZIONI - incontr"
type textarea "x"
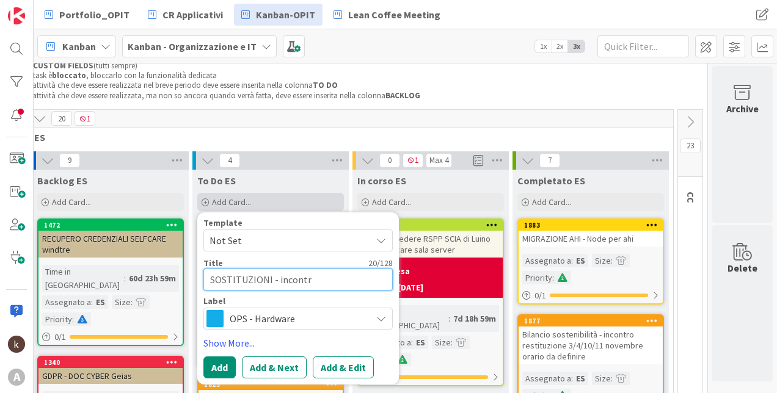
type textarea "SOSTITUZIONI - incontro"
type textarea "x"
type textarea "SOSTITUZIONI - incontro"
type textarea "x"
type textarea "SOSTITUZIONI - incontro b"
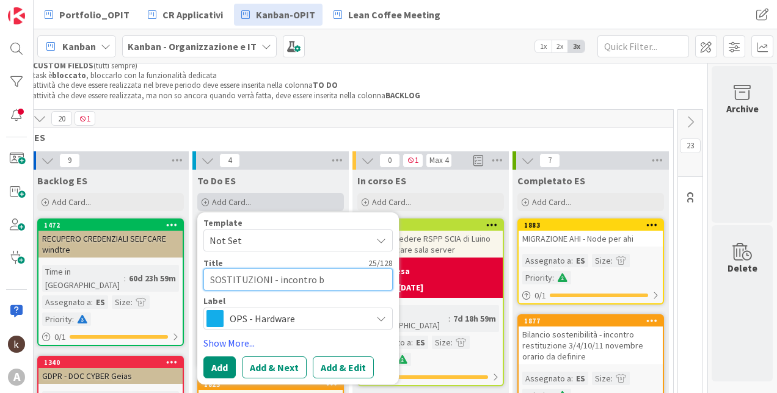
type textarea "x"
type textarea "SOSTITUZIONI - incontro bl"
type textarea "x"
type textarea "SOSTITUZIONI - incontro blu"
type textarea "x"
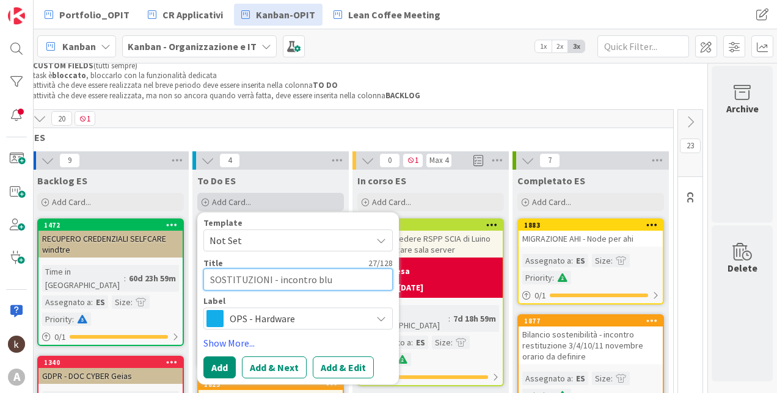
type textarea "SOSTITUZIONI - incontro blue"
type textarea "x"
type textarea "SOSTITUZIONI - incontro bluei"
type textarea "x"
type textarea "SOSTITUZIONI - incontro blueit"
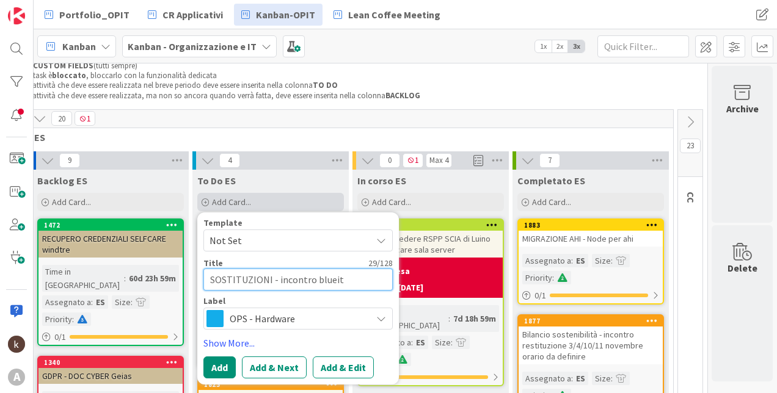
type textarea "x"
type textarea "SOSTITUZIONI - incontro blueit"
type textarea "x"
type textarea "SOSTITUZIONI - incontro blueit p"
type textarea "x"
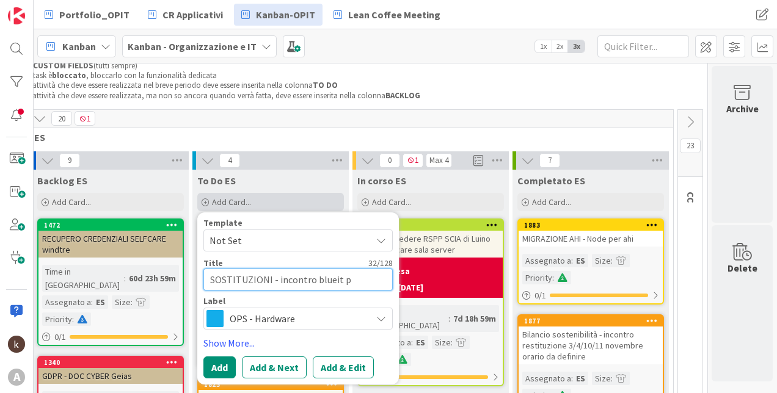
type textarea "SOSTITUZIONI - incontro blueit pr"
type textarea "x"
type textarea "SOSTITUZIONI - incontro blueit pro"
type textarea "x"
type textarea "SOSTITUZIONI - incontro blueit prop"
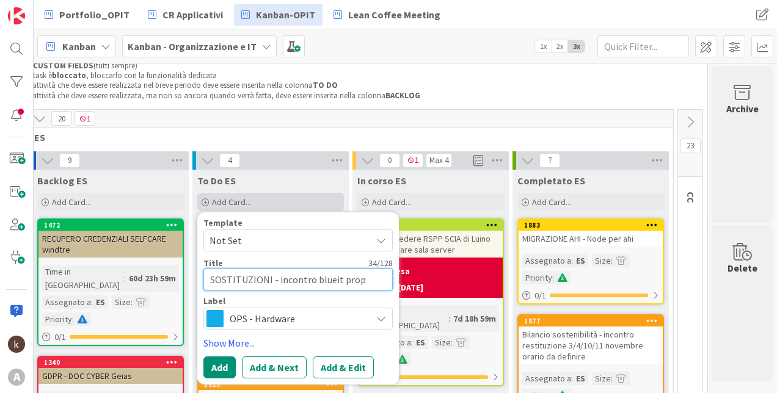
type textarea "x"
type textarea "SOSTITUZIONI - incontro blueit propo"
type textarea "x"
type textarea "SOSTITUZIONI - incontro blueit propos"
type textarea "x"
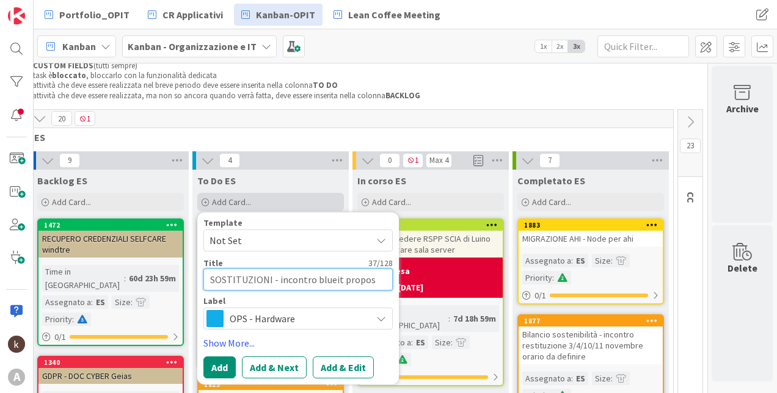
type textarea "SOSTITUZIONI - incontro blueit propost"
type textarea "x"
type textarea "SOSTITUZIONI - incontro blueit proposte"
type textarea "x"
type textarea "SOSTITUZIONI - incontro blueit proposte"
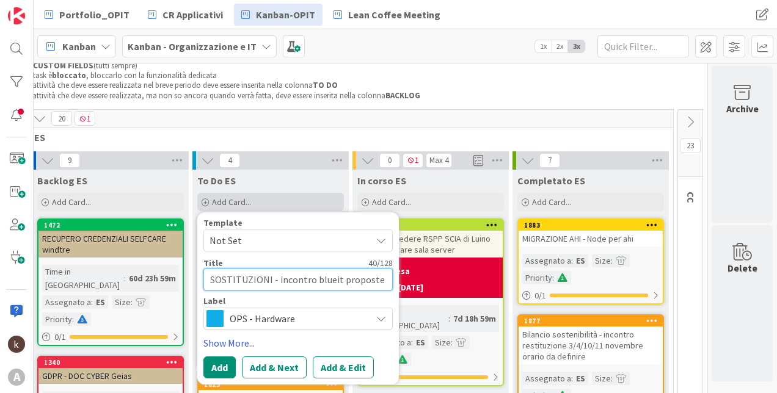
type textarea "x"
type textarea "SOSTITUZIONI - incontro blueit proposte 2"
type textarea "x"
type textarea "SOSTITUZIONI - incontro blueit proposte 22"
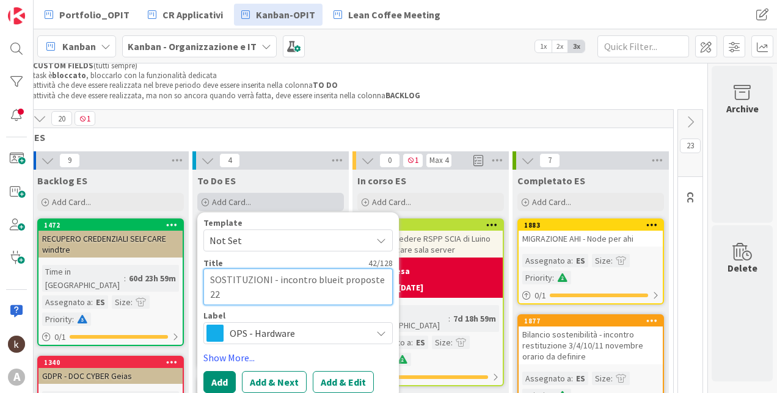
type textarea "x"
type textarea "SOSTITUZIONI - incontro blueit proposte 22"
type textarea "x"
type textarea "SOSTITUZIONI - incontro blueit proposte 22 0"
type textarea "x"
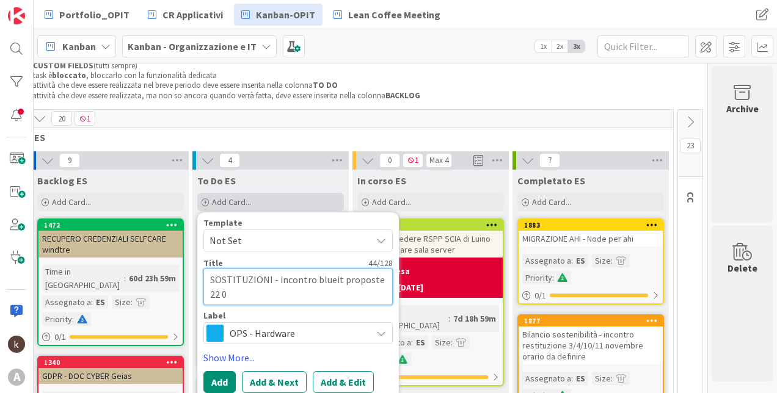
type textarea "SOSTITUZIONI - incontro blueit proposte 22 0-"
type textarea "x"
type textarea "SOSTITUZIONI - incontro blueit proposte 22 0"
type textarea "x"
type textarea "SOSTITUZIONI - incontro blueit proposte 22"
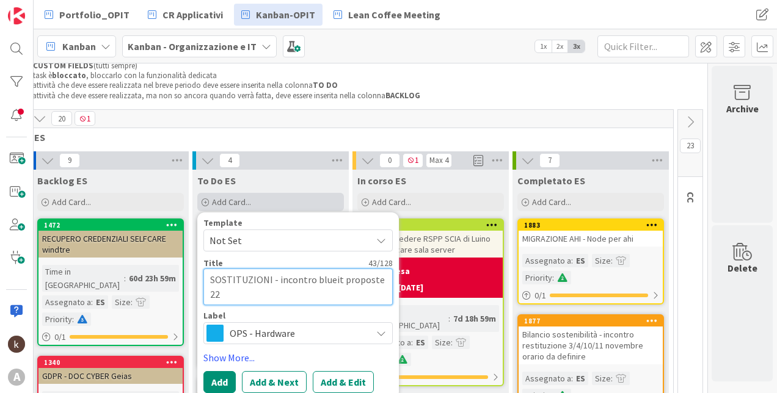
type textarea "x"
type textarea "SOSTITUZIONI - incontro blueit proposte 22 0"
type textarea "x"
type textarea "SOSTITUZIONI - incontro blueit proposte 22"
type textarea "x"
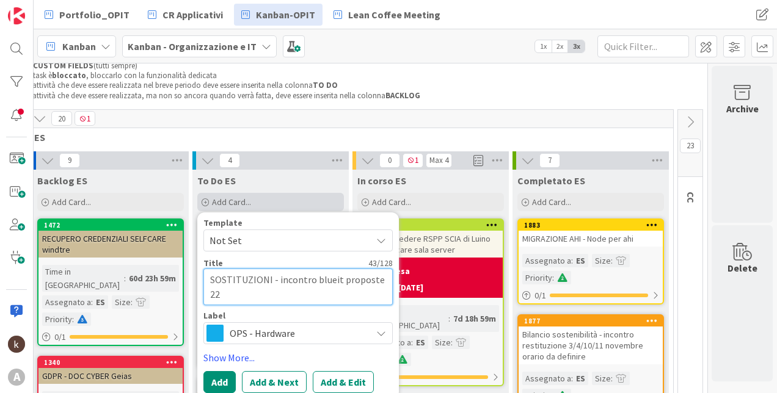
type textarea "SOSTITUZIONI - incontro blueit proposte 22 9"
type textarea "x"
type textarea "SOSTITUZIONI - incontro blueit proposte 22 9-"
type textarea "x"
type textarea "SOSTITUZIONI - incontro blueit proposte 22 9-1"
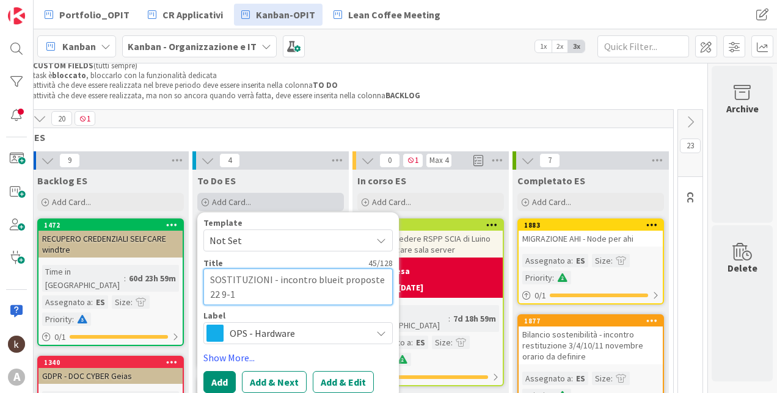
type textarea "x"
type textarea "SOSTITUZIONI - incontro blueit proposte 22 9-10"
type textarea "x"
type textarea "SOSTITUZIONI - incontro blueit proposte 22 9-10"
type textarea "x"
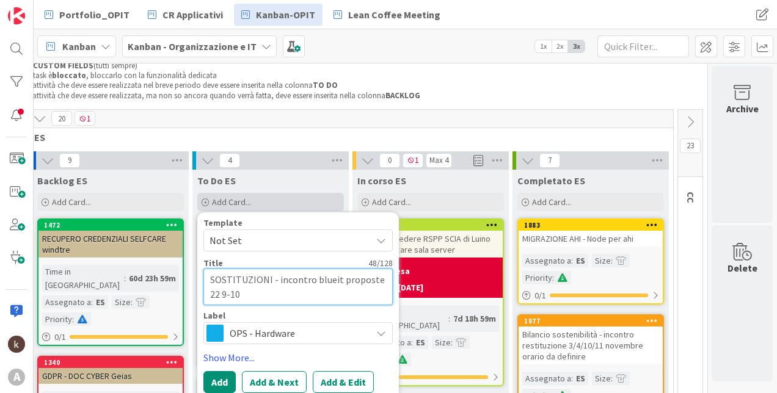
type textarea "SOSTITUZIONI - incontro blueit proposte 22 9-10 o"
type textarea "x"
type textarea "SOSTITUZIONI - incontro blueit proposte 22 9-10 op"
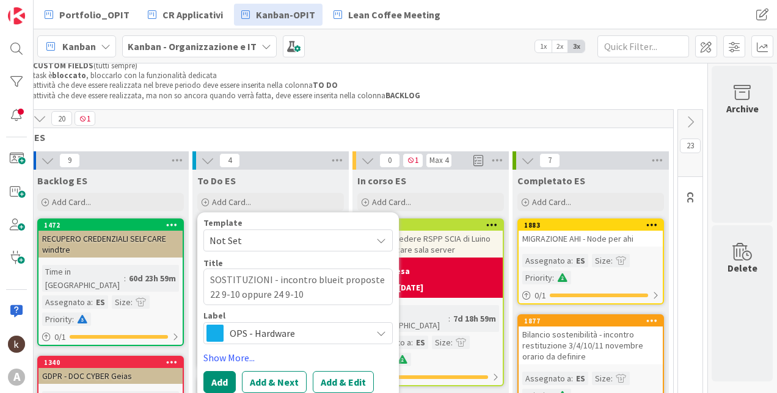
click at [274, 327] on span "OPS - Hardware" at bounding box center [298, 333] width 136 height 17
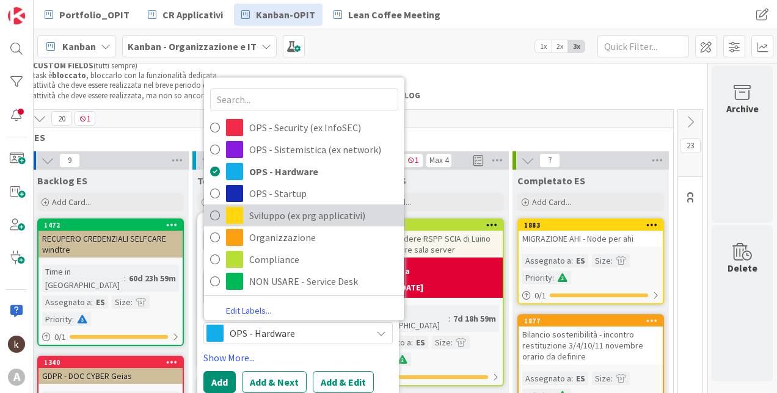
click at [299, 214] on span "Sviluppo (ex prg applicativi)" at bounding box center [323, 215] width 149 height 18
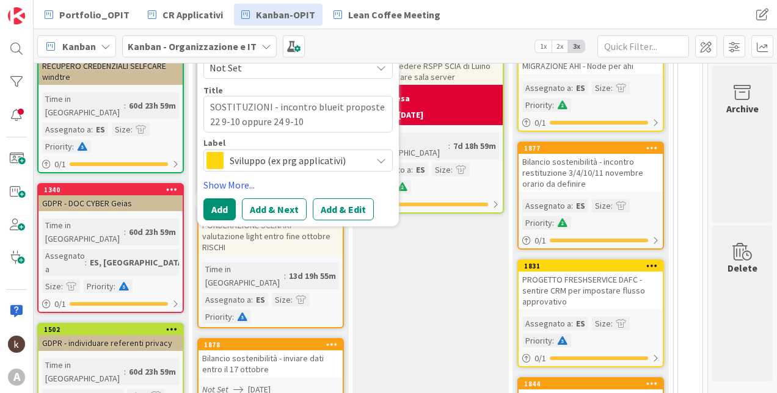
scroll to position [244, 112]
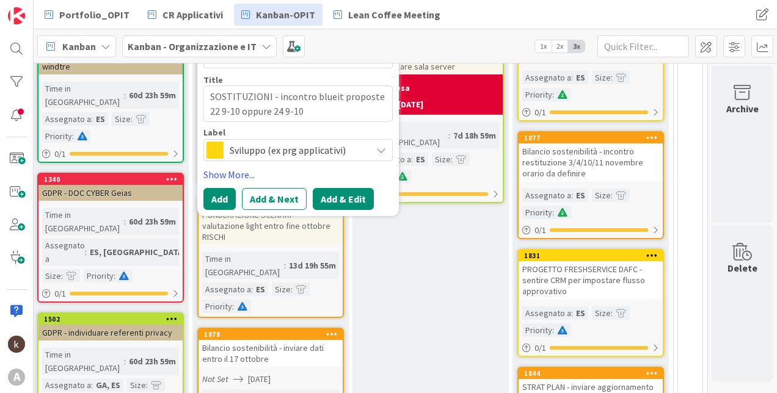
click at [324, 198] on button "Add & Edit" at bounding box center [343, 199] width 61 height 22
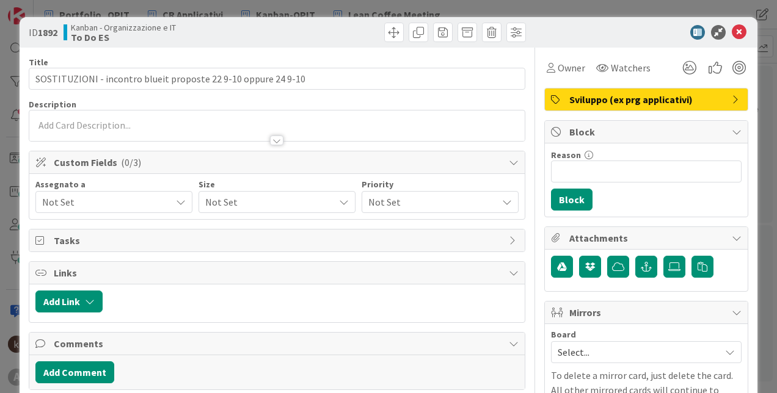
click at [168, 210] on div "Not Set" at bounding box center [113, 202] width 157 height 22
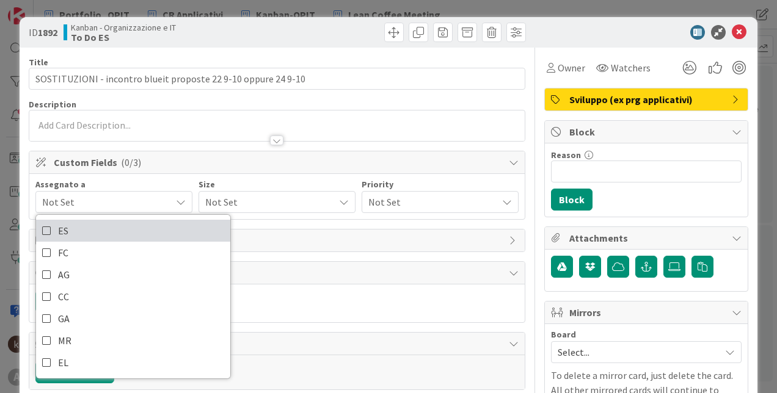
click at [157, 223] on link "ES" at bounding box center [133, 231] width 194 height 22
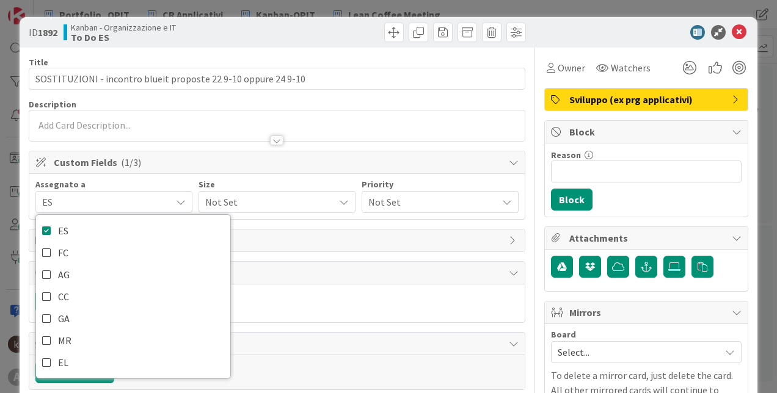
click at [259, 197] on span "Not Set" at bounding box center [266, 202] width 123 height 17
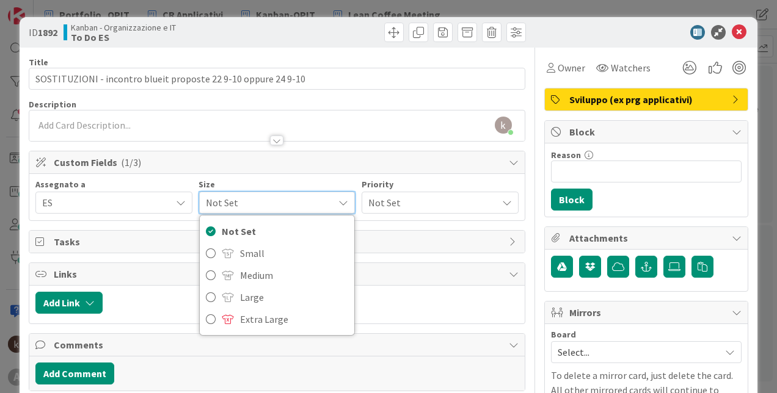
click at [383, 206] on span "Not Set" at bounding box center [429, 202] width 123 height 17
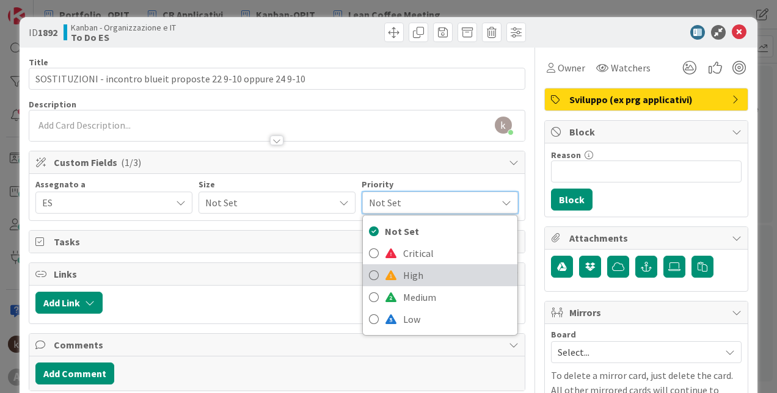
click at [403, 274] on span "High" at bounding box center [457, 275] width 108 height 18
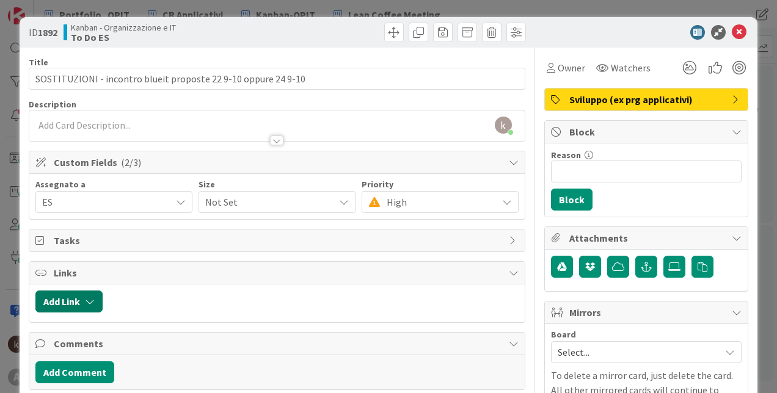
click at [96, 301] on button "Add Link" at bounding box center [68, 302] width 67 height 22
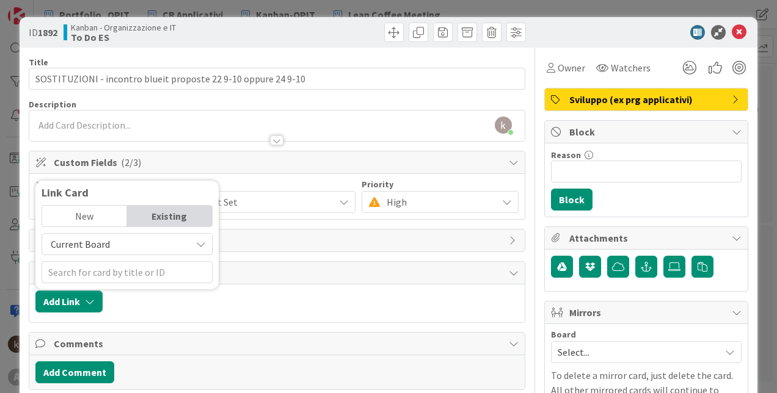
click at [130, 242] on span "Current Board" at bounding box center [116, 244] width 137 height 17
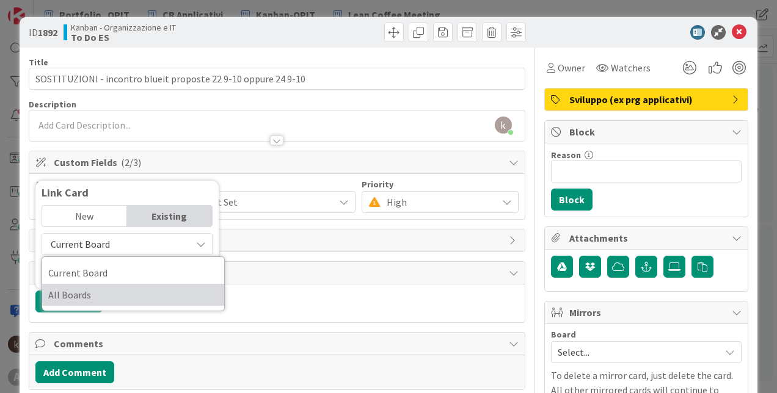
click at [119, 289] on span "All Boards" at bounding box center [133, 295] width 170 height 18
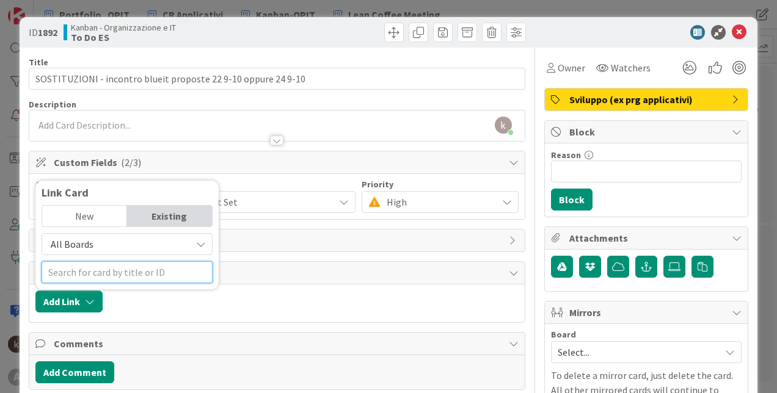
click at [120, 267] on input "text" at bounding box center [127, 272] width 171 height 22
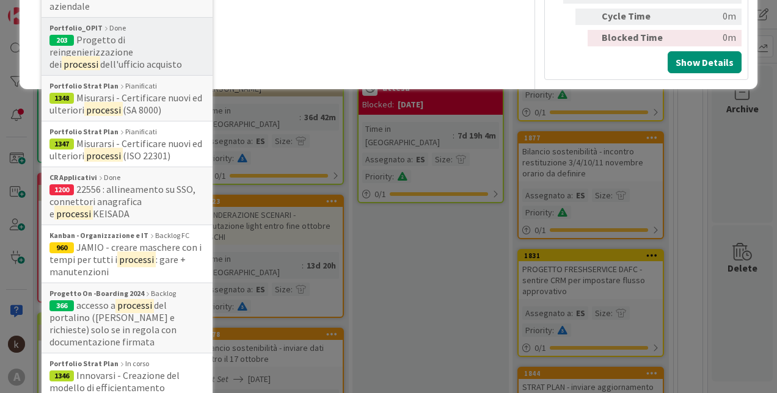
scroll to position [585, 0]
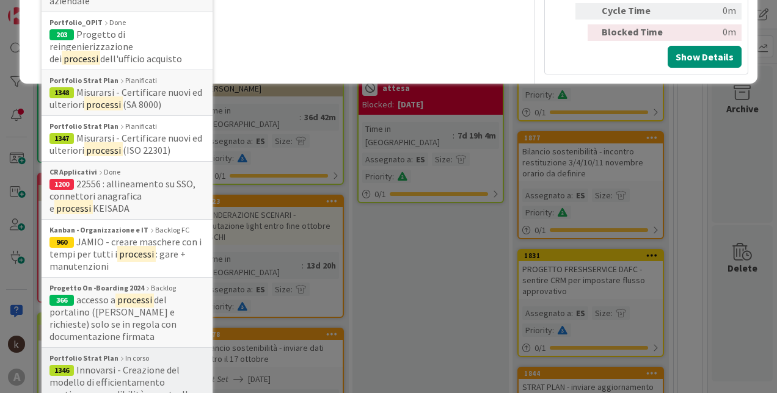
click at [138, 364] on span "Innovarsi - Creazione del modello di efficientamento continuo, prevedibilità e …" at bounding box center [121, 388] width 144 height 49
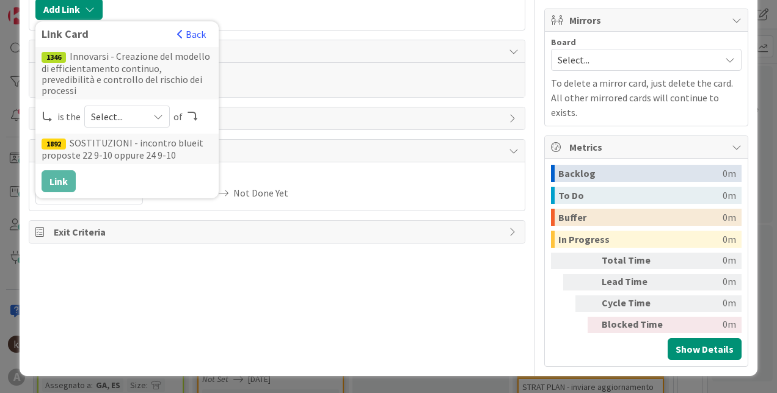
scroll to position [278, 0]
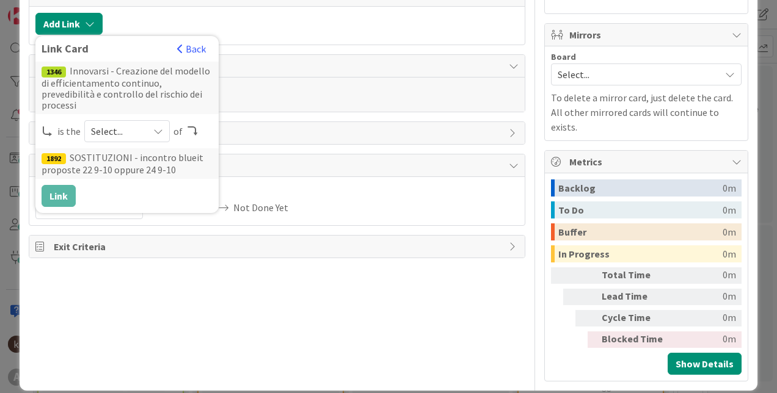
click at [126, 123] on span "Select..." at bounding box center [116, 131] width 51 height 17
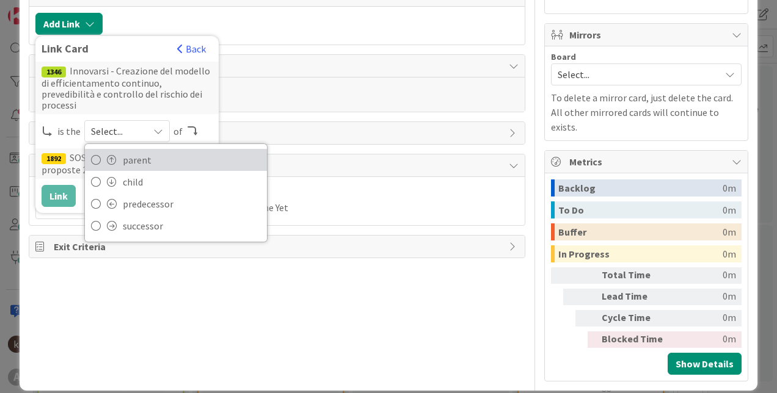
click at [117, 149] on link "parent" at bounding box center [176, 160] width 182 height 22
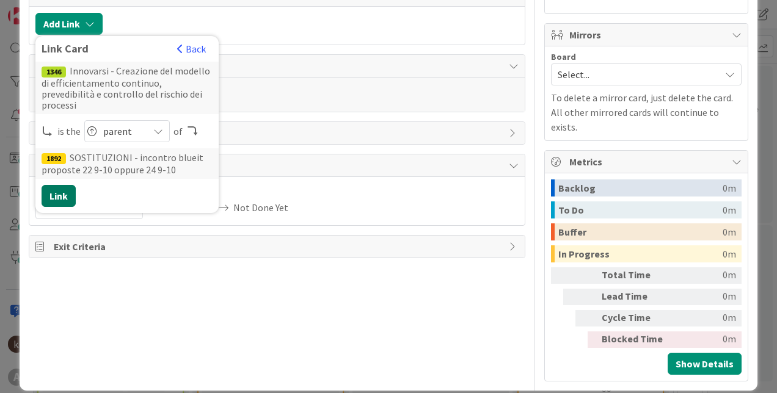
click at [69, 188] on button "Link" at bounding box center [59, 196] width 34 height 22
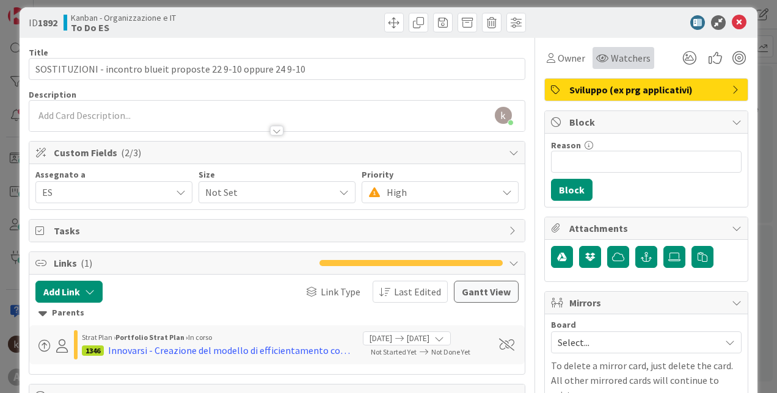
scroll to position [0, 0]
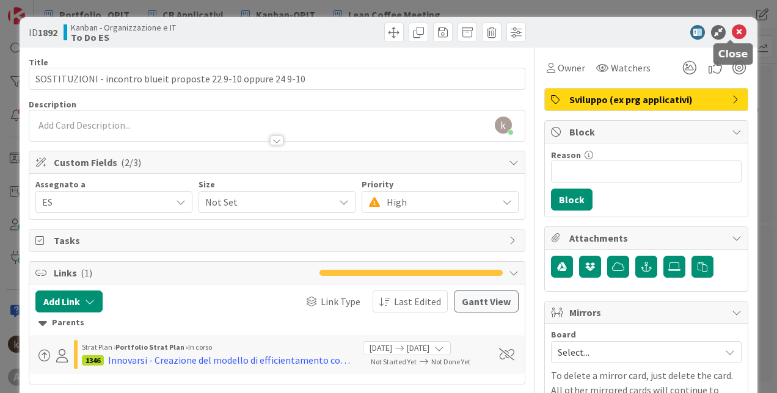
click at [732, 30] on icon at bounding box center [738, 32] width 15 height 15
